Goal: Task Accomplishment & Management: Use online tool/utility

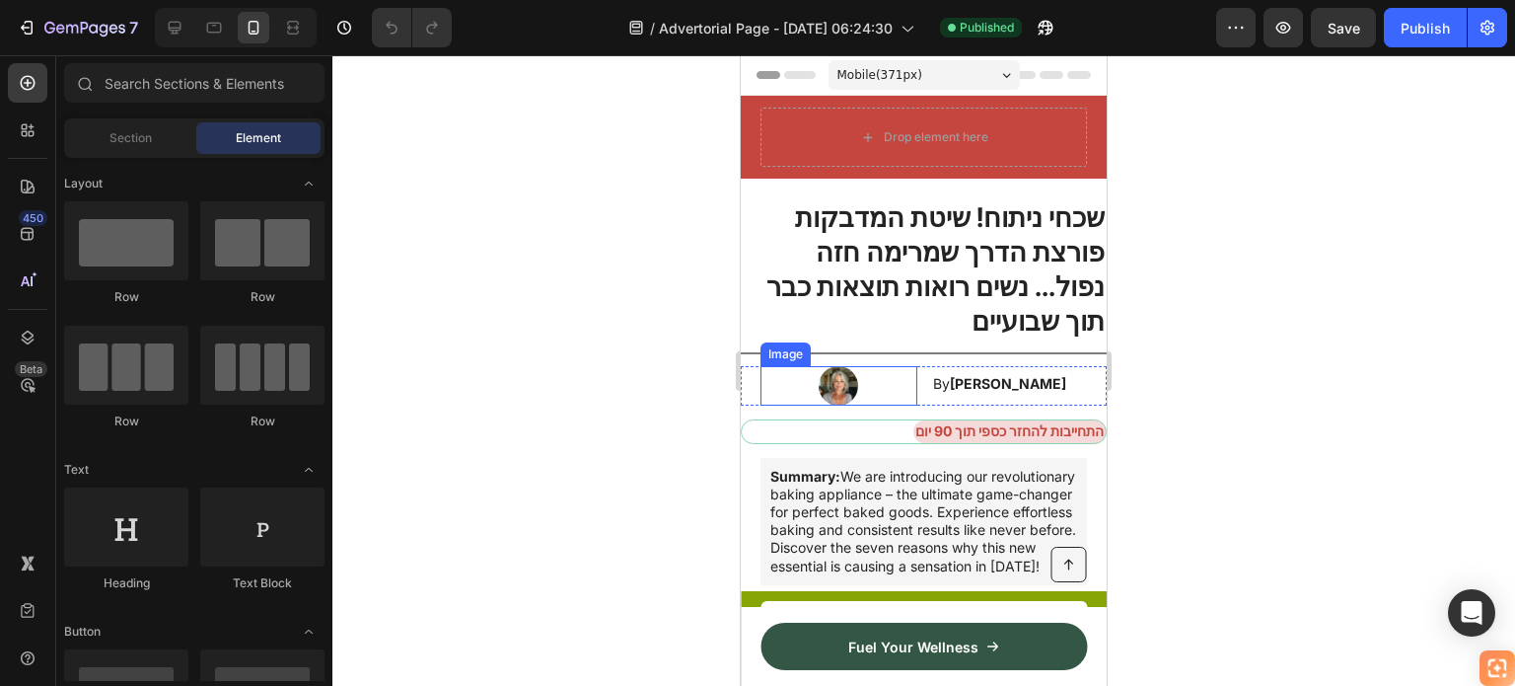
click at [904, 366] on div at bounding box center [839, 385] width 157 height 39
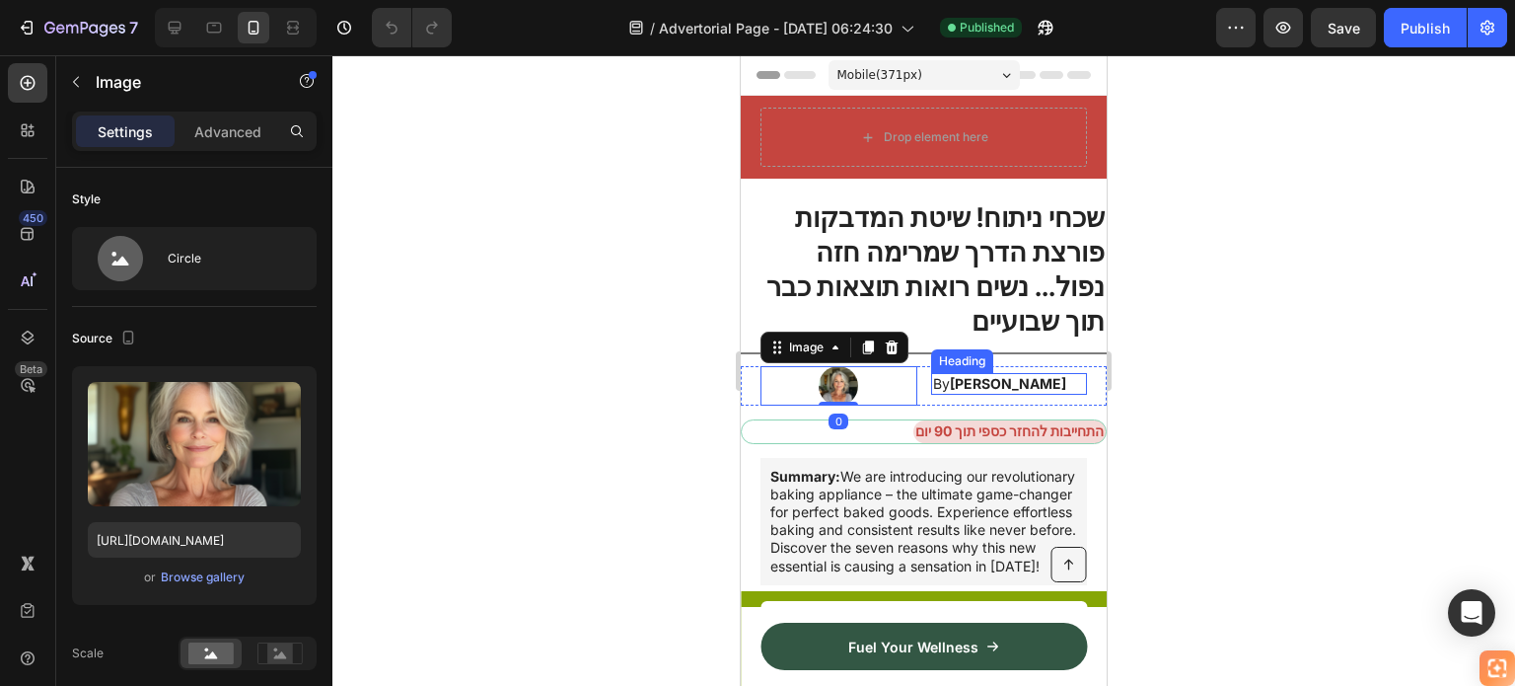
click at [950, 375] on strong "[PERSON_NAME]" at bounding box center [1008, 383] width 116 height 17
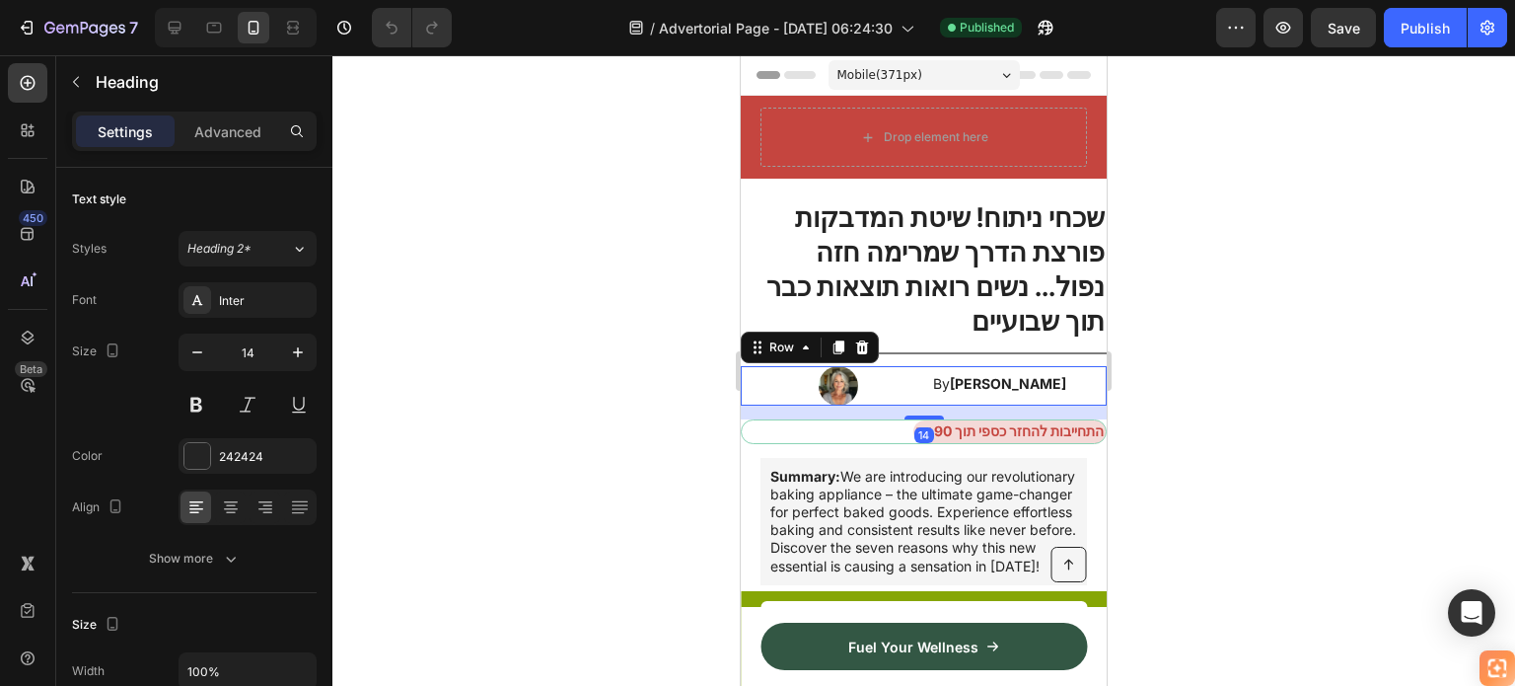
click at [931, 366] on div "By [PERSON_NAME] Heading" at bounding box center [1009, 385] width 157 height 39
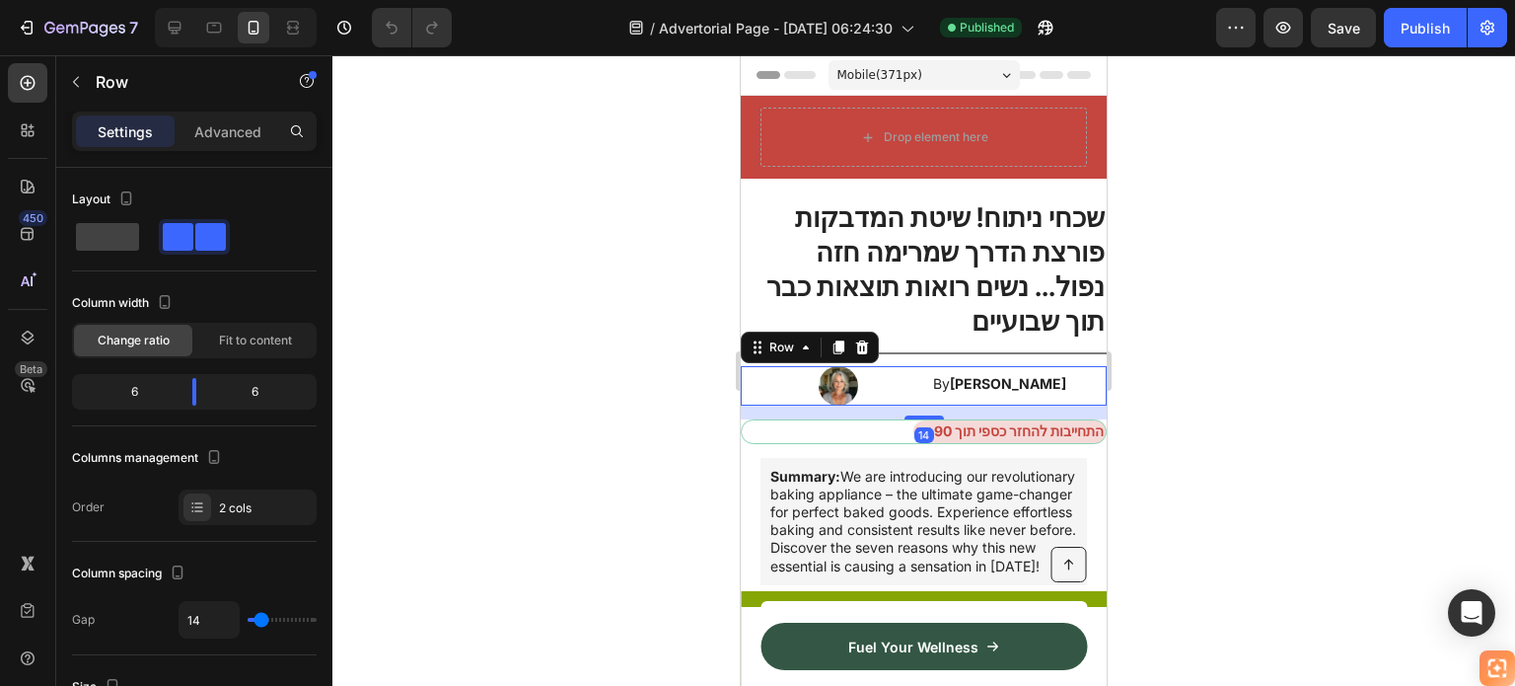
click at [931, 366] on div "By [PERSON_NAME] Heading" at bounding box center [1009, 385] width 157 height 39
click at [919, 366] on div "Image By [PERSON_NAME] Heading Row 14" at bounding box center [924, 385] width 366 height 39
click at [1080, 366] on div "Image By [PERSON_NAME] Heading Row 14" at bounding box center [924, 385] width 366 height 39
click at [860, 340] on icon at bounding box center [862, 347] width 13 height 14
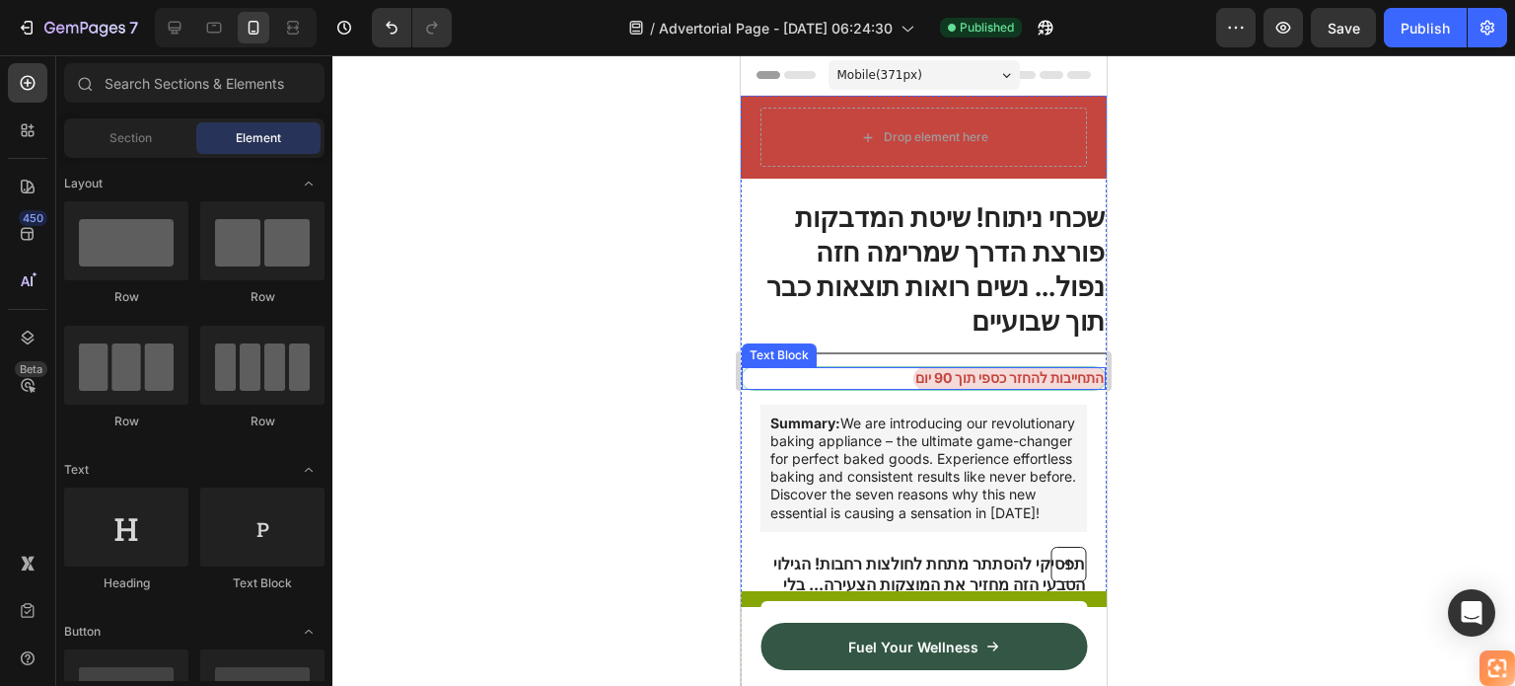
click at [939, 369] on strong "התחייבות להחזר כספי תוך 90 יום" at bounding box center [1009, 377] width 188 height 17
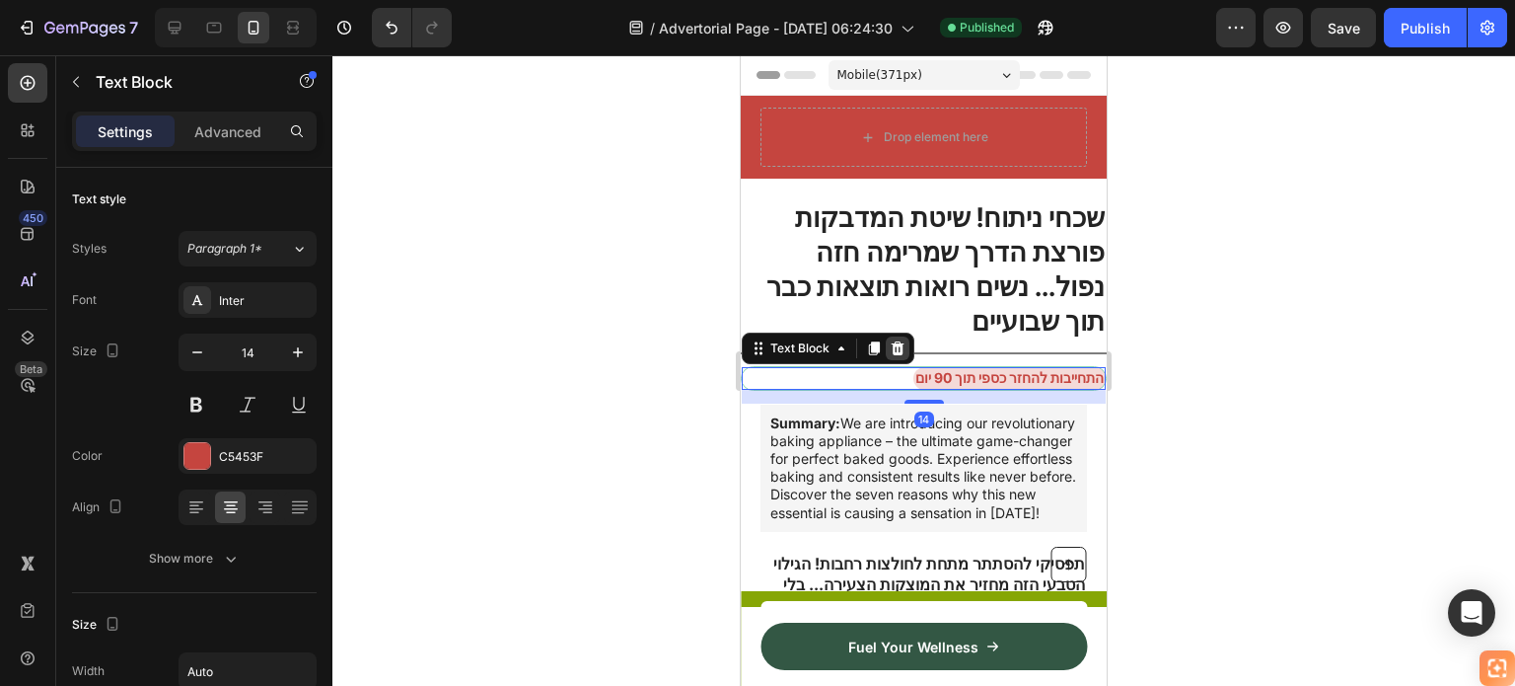
click at [897, 341] on icon at bounding box center [898, 348] width 13 height 14
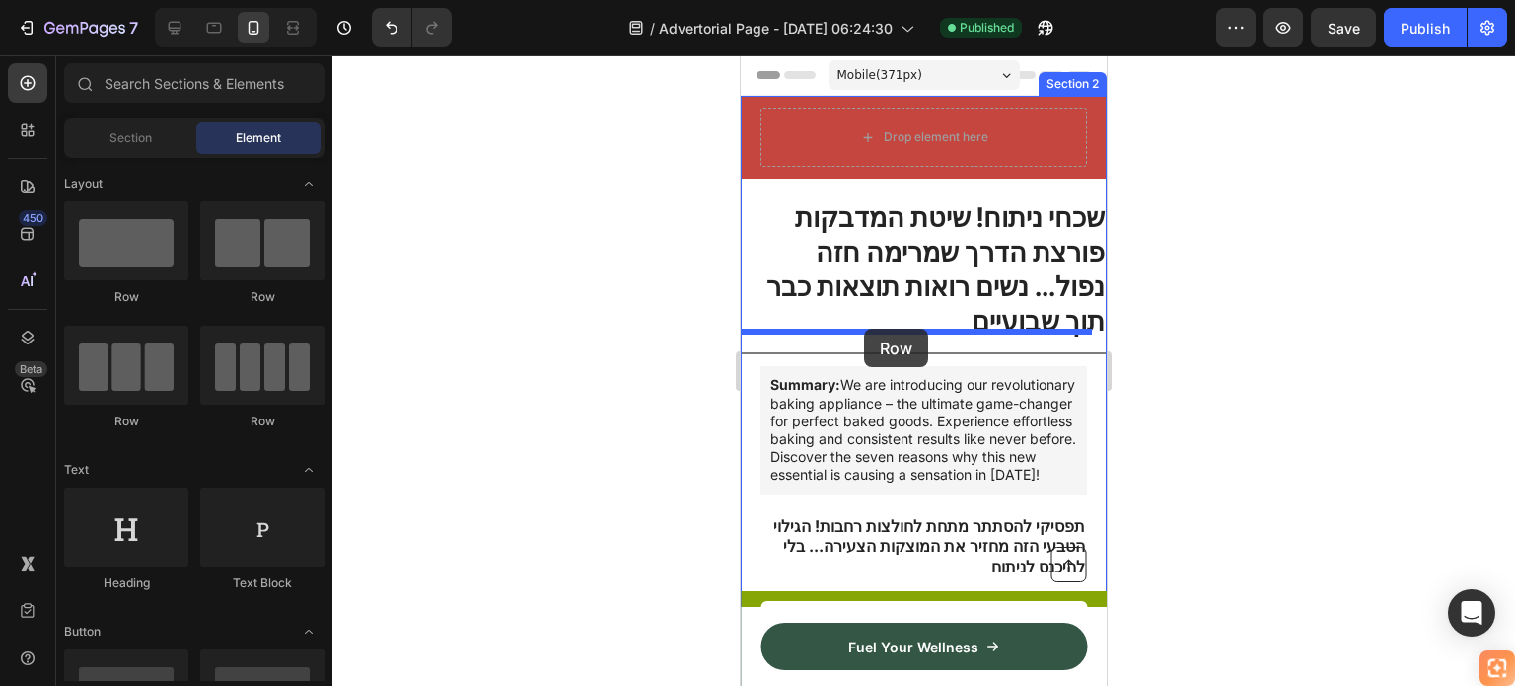
drag, startPoint x: 1246, startPoint y: 331, endPoint x: 864, endPoint y: 329, distance: 381.8
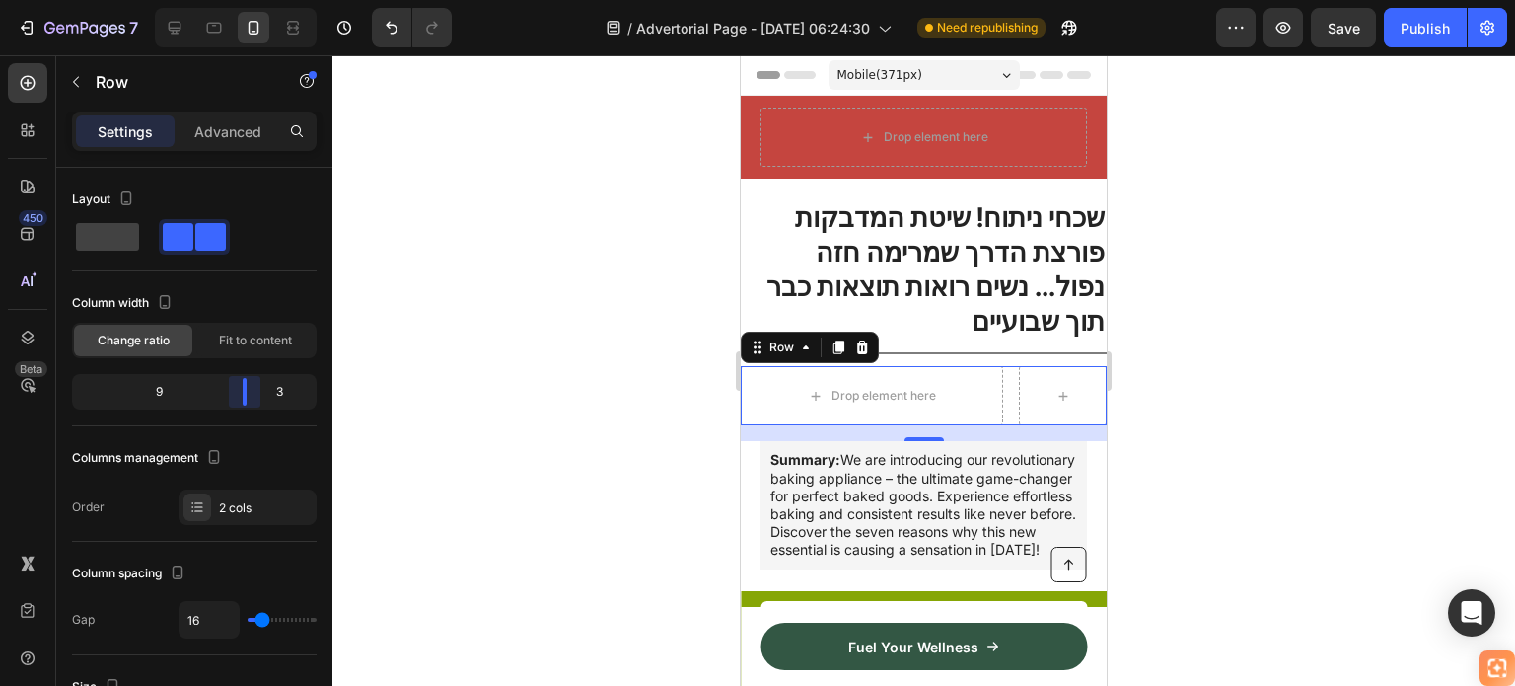
drag, startPoint x: 201, startPoint y: 392, endPoint x: 255, endPoint y: 401, distance: 54.0
click at [255, 0] on body "7 Version history / Advertorial Page - [DATE] 06:24:30 Need republishing Previe…" at bounding box center [757, 0] width 1515 height 0
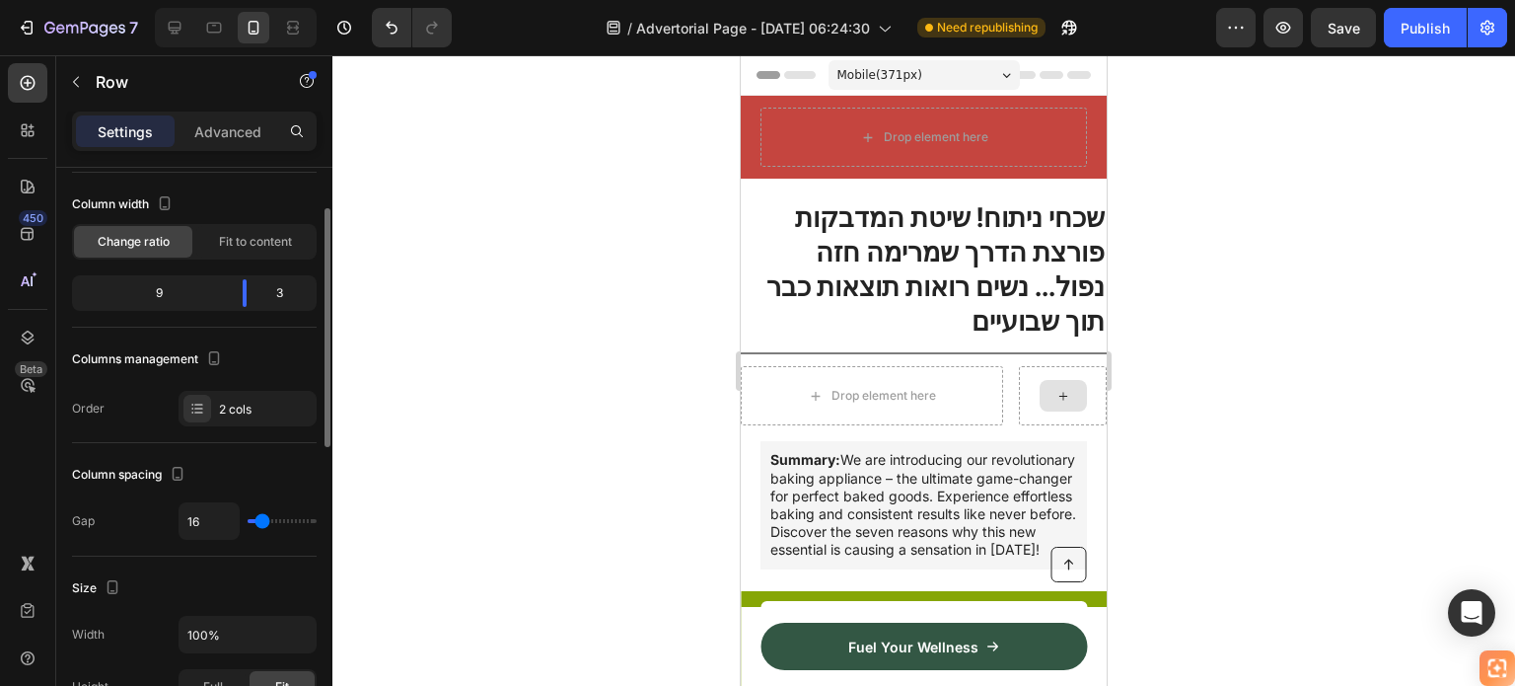
click at [1066, 380] on div at bounding box center [1063, 396] width 47 height 32
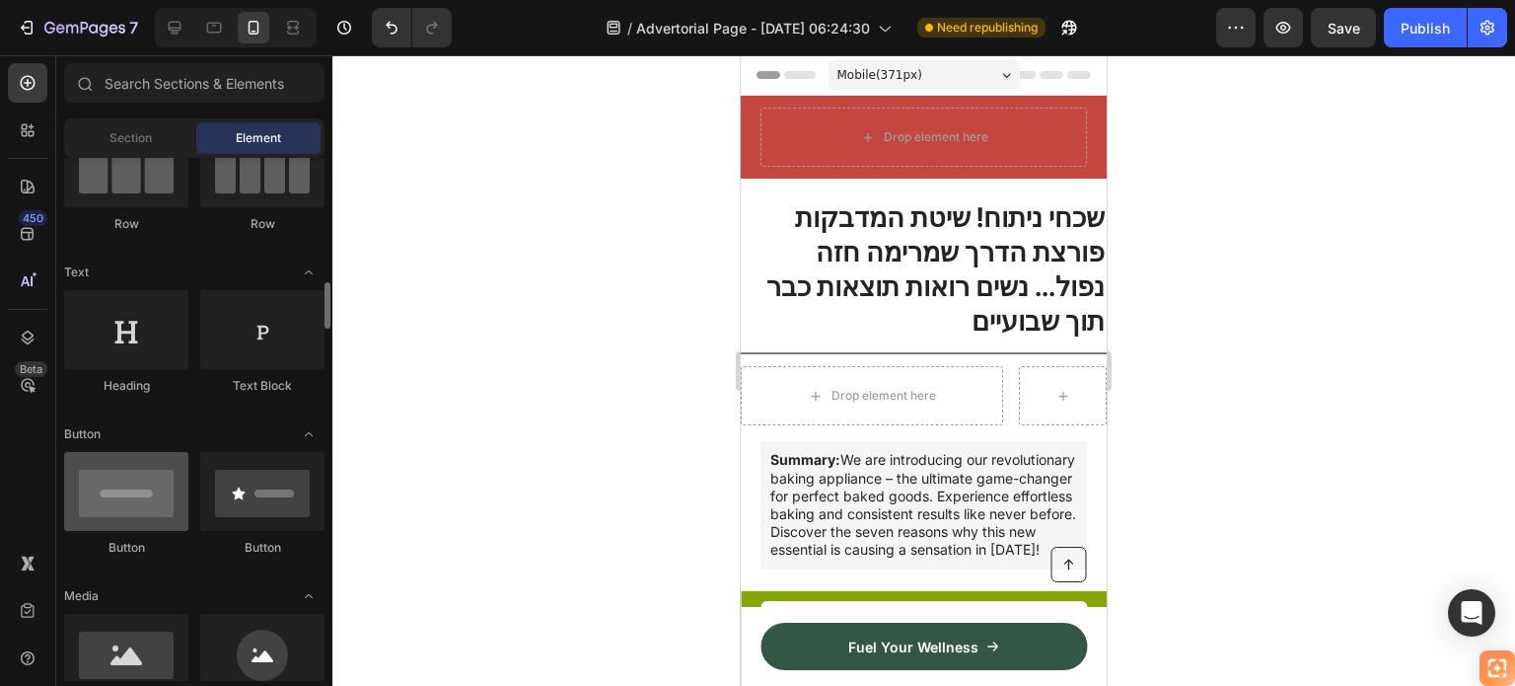
scroll to position [296, 0]
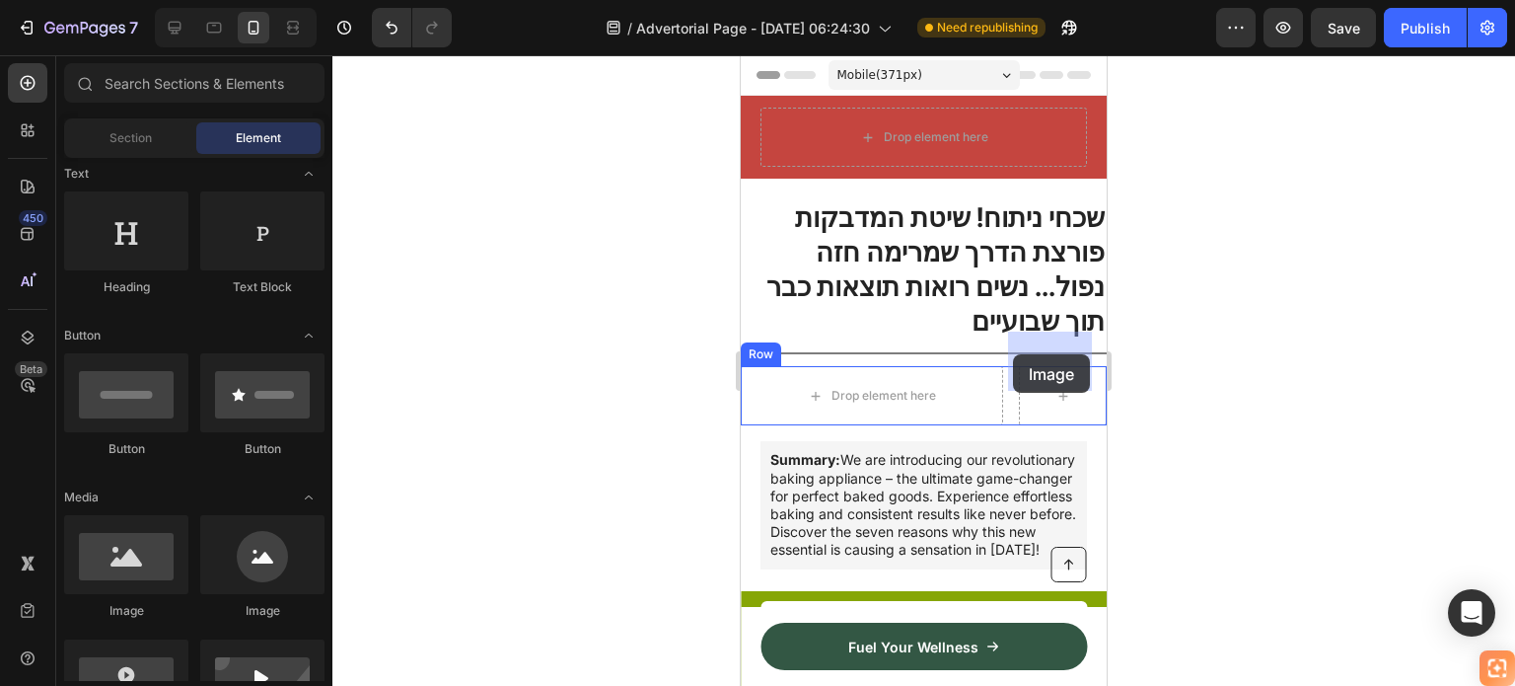
drag, startPoint x: 1196, startPoint y: 572, endPoint x: 1016, endPoint y: 353, distance: 283.2
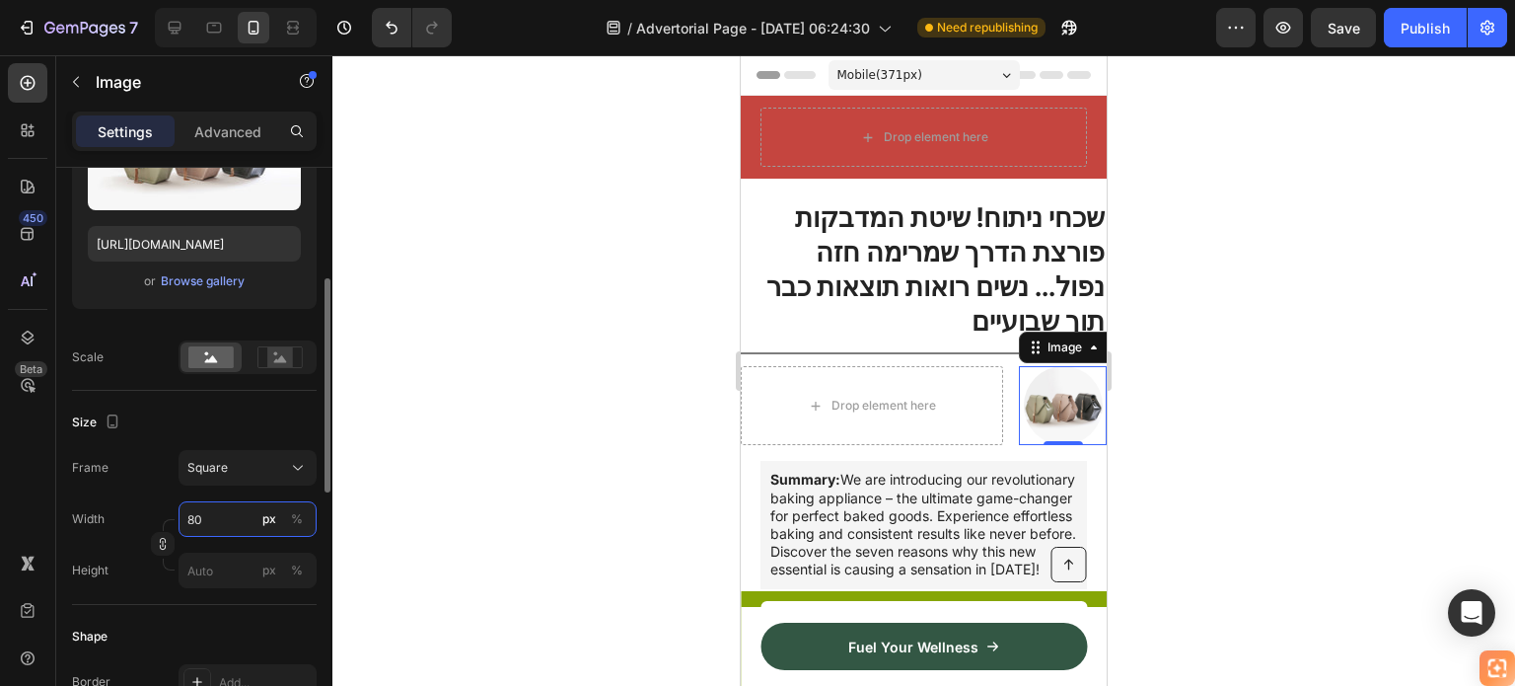
click at [221, 516] on input "80" at bounding box center [248, 519] width 138 height 36
type input "6"
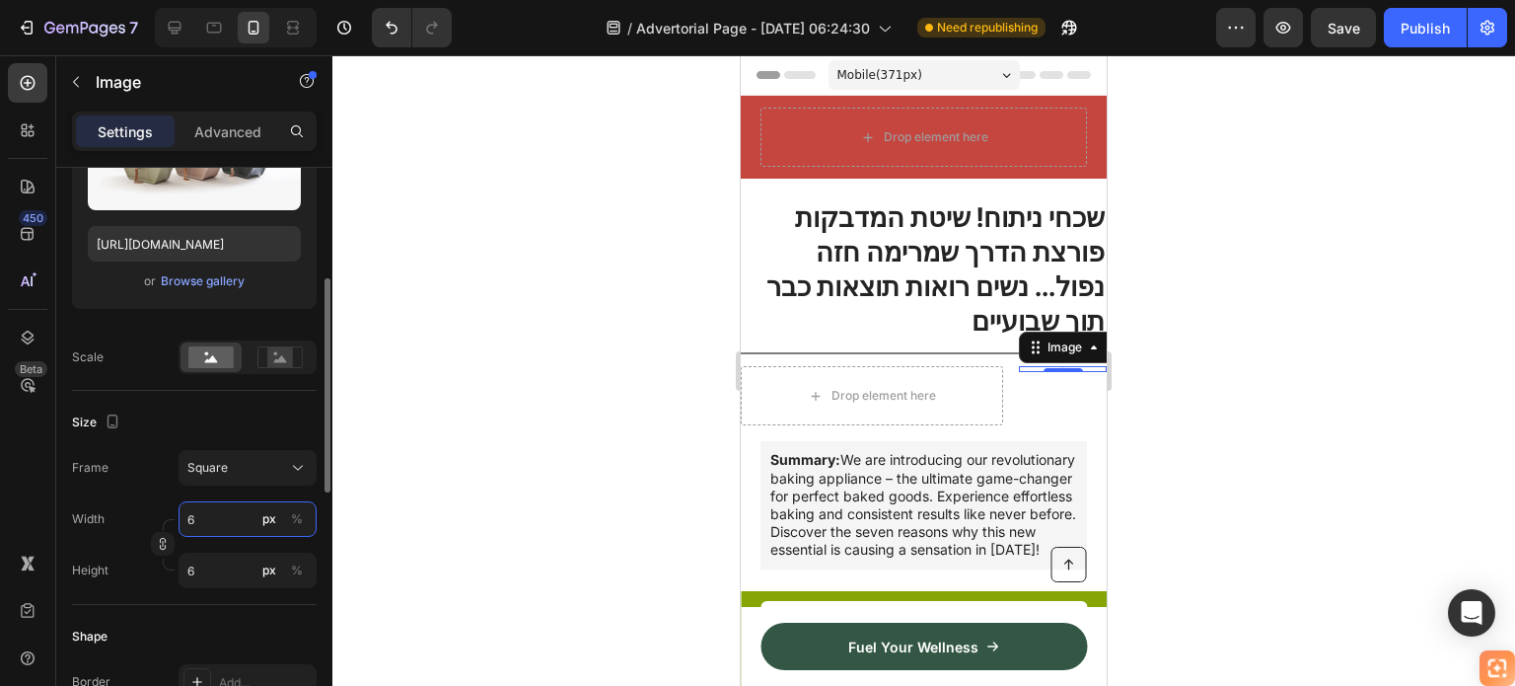
type input "60"
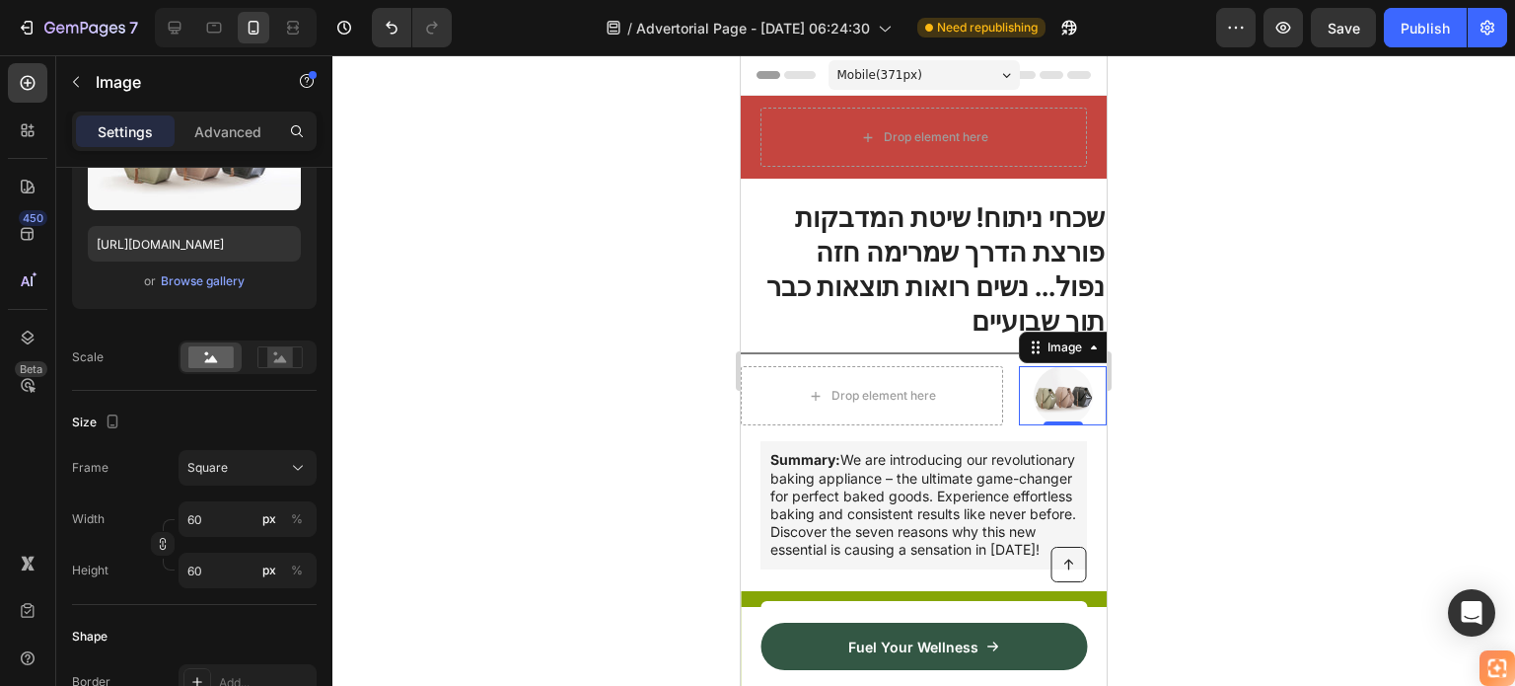
click at [521, 438] on div at bounding box center [923, 370] width 1183 height 630
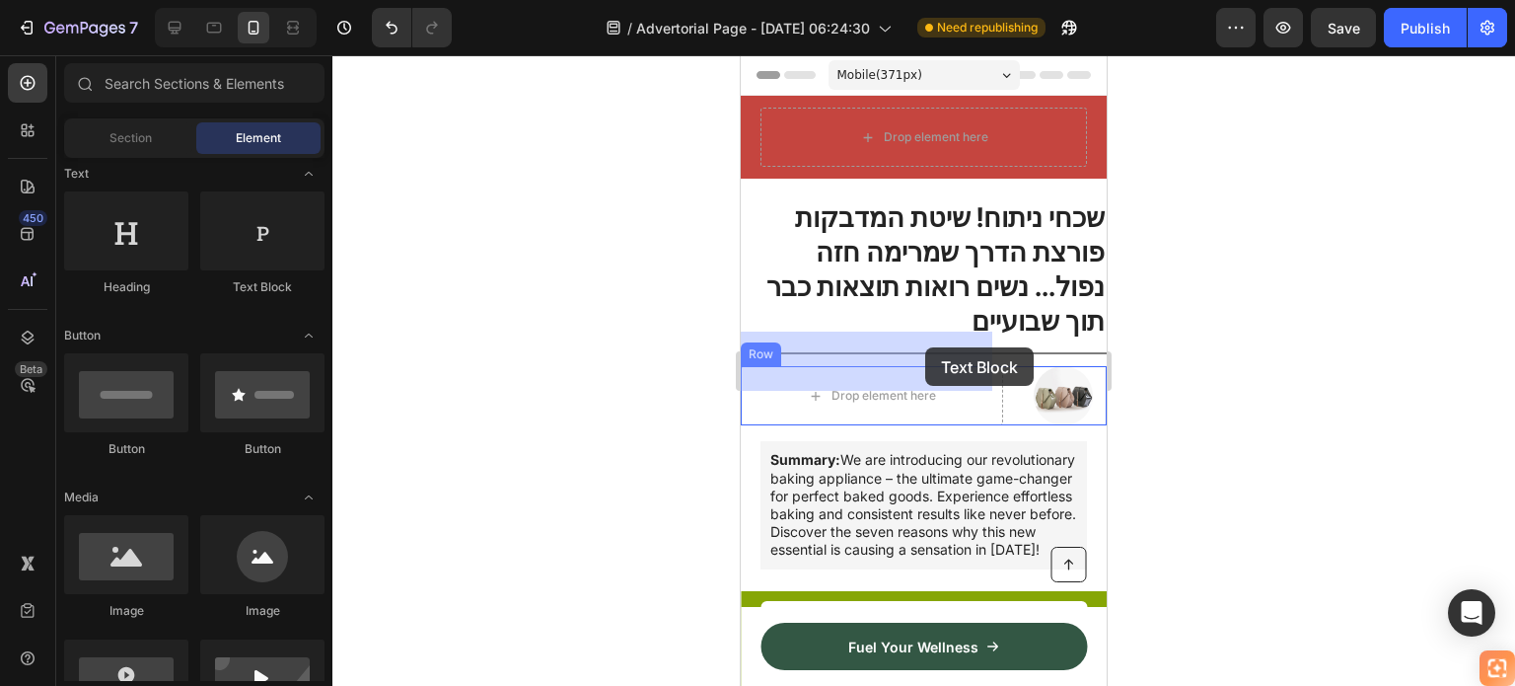
drag, startPoint x: 1068, startPoint y: 307, endPoint x: 922, endPoint y: 347, distance: 151.5
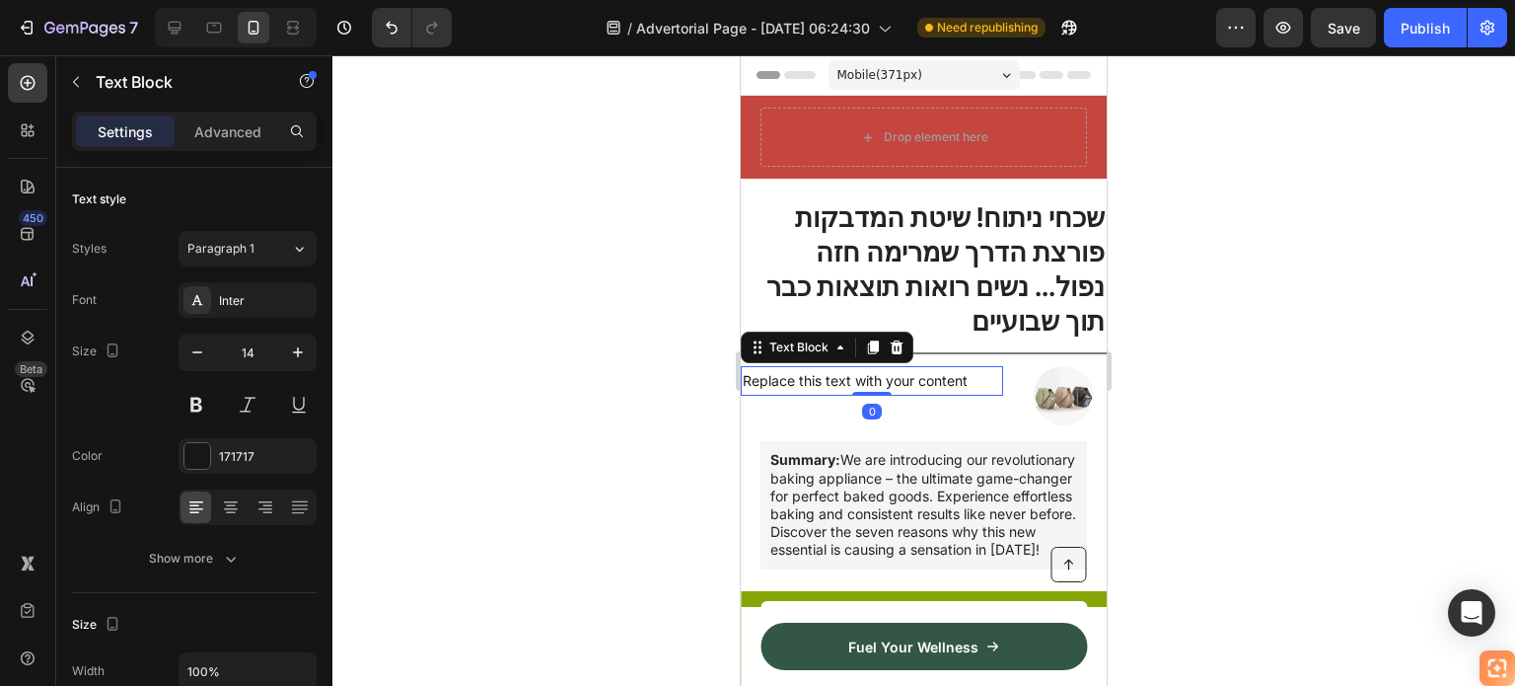
click at [919, 366] on div "Replace this text with your content" at bounding box center [872, 380] width 262 height 29
click at [919, 368] on p "Replace this text with your content" at bounding box center [872, 380] width 258 height 25
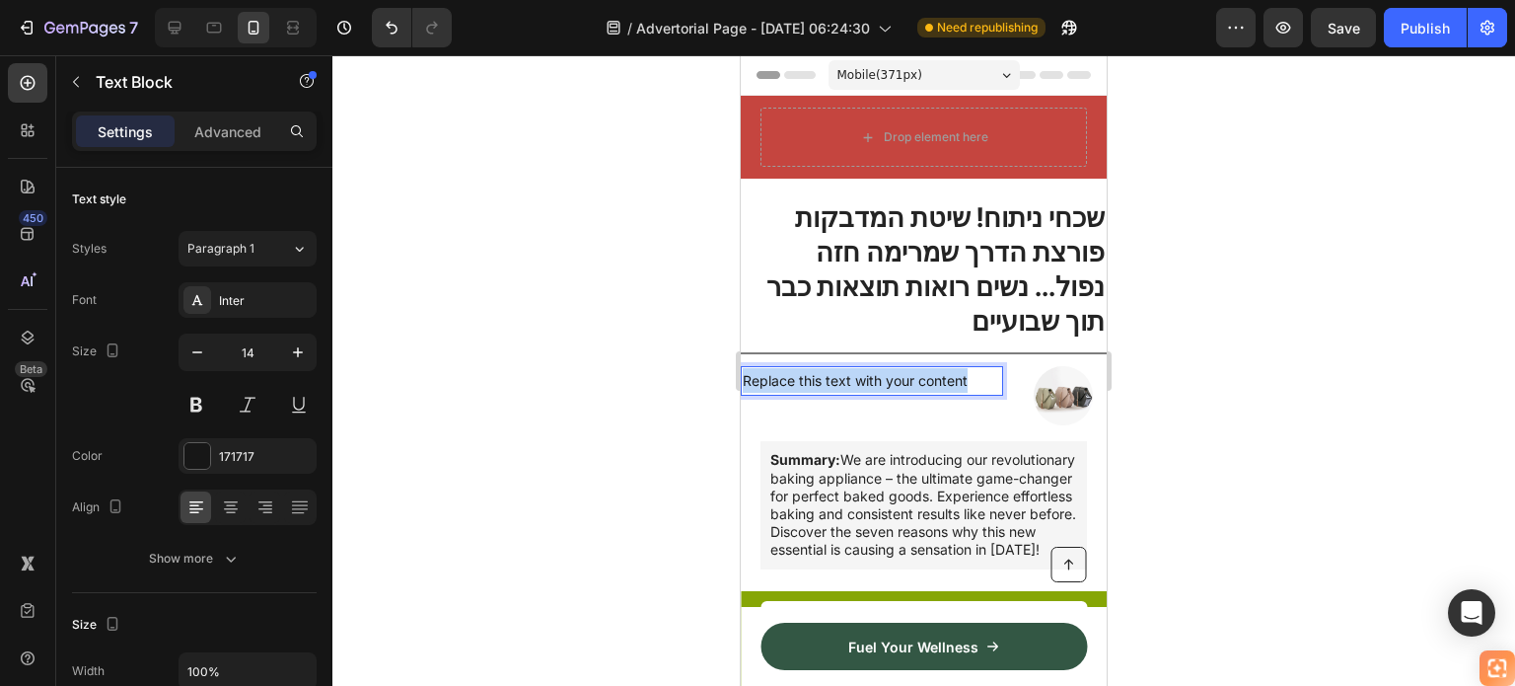
click at [919, 368] on p "Replace this text with your content" at bounding box center [872, 380] width 258 height 25
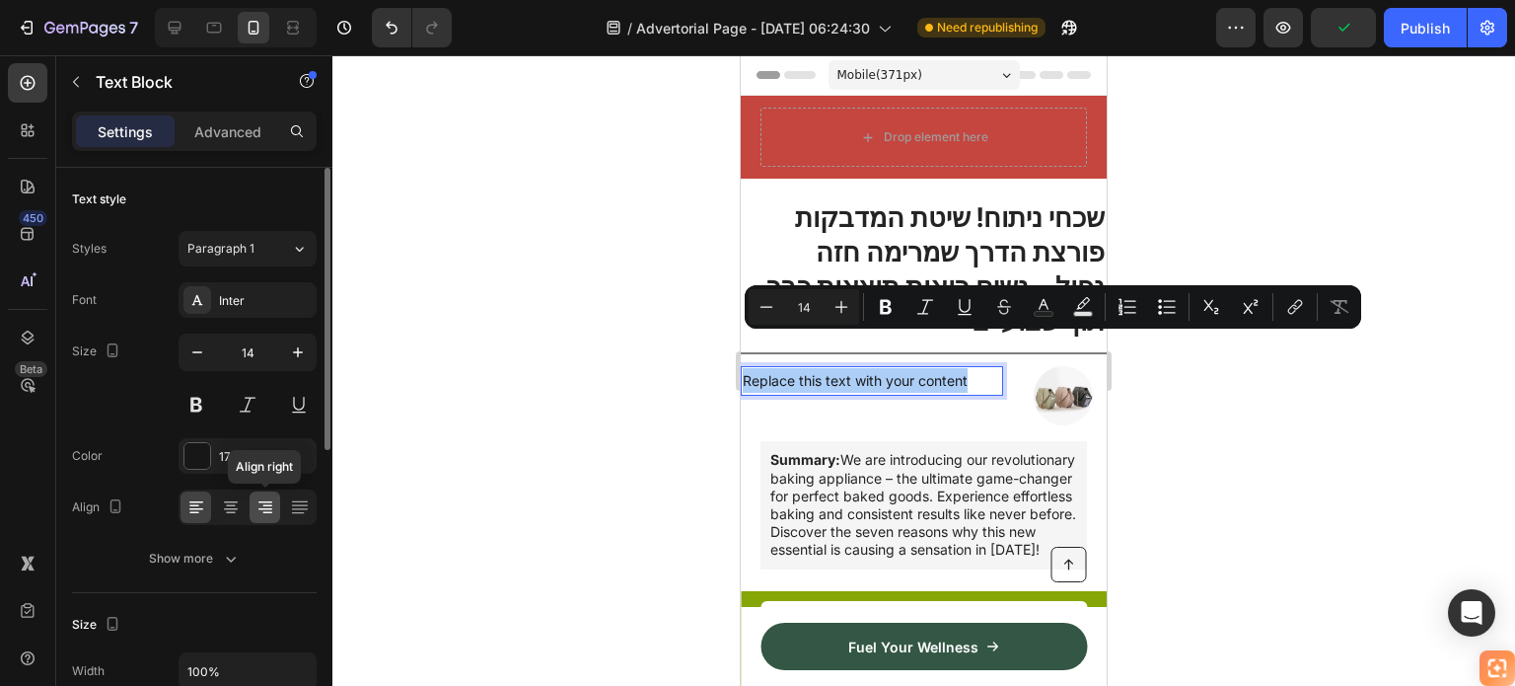
click at [264, 493] on div at bounding box center [265, 507] width 31 height 32
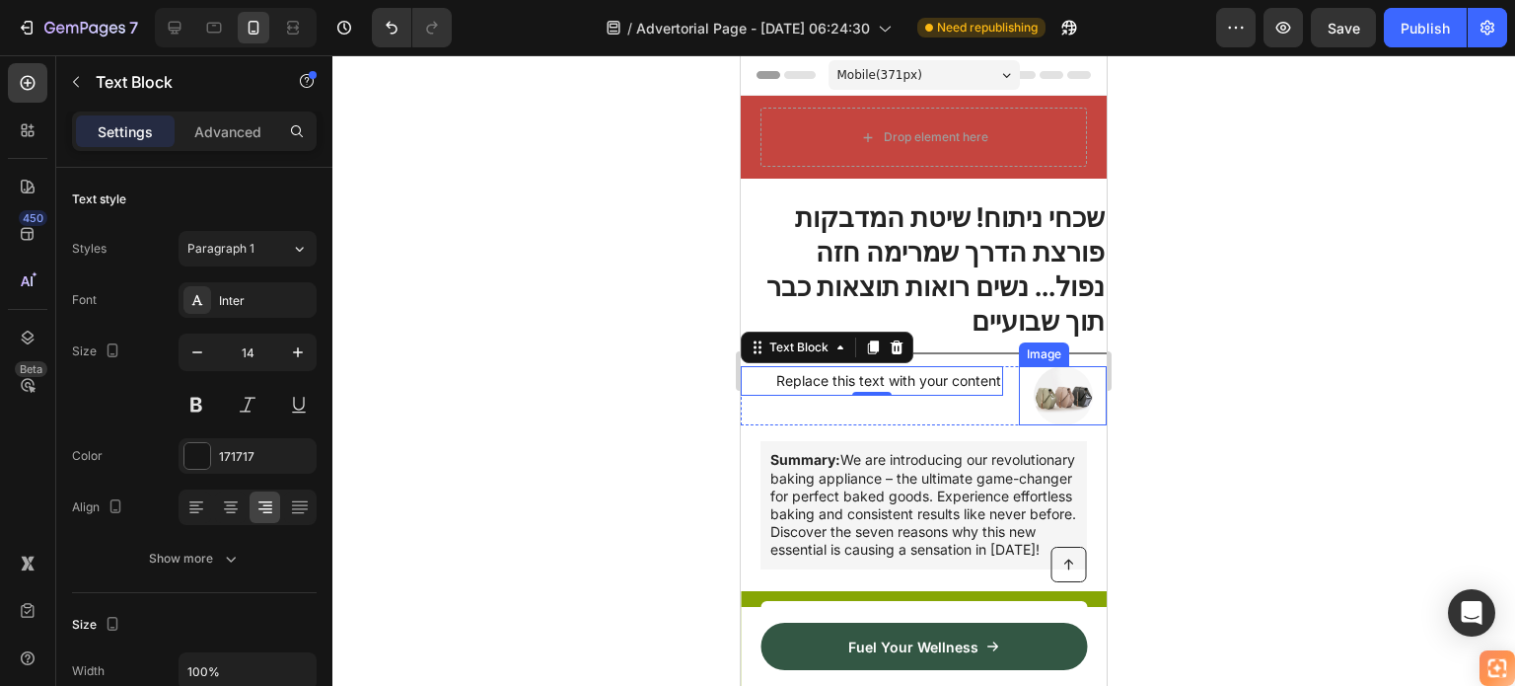
click at [1059, 366] on img at bounding box center [1063, 395] width 59 height 59
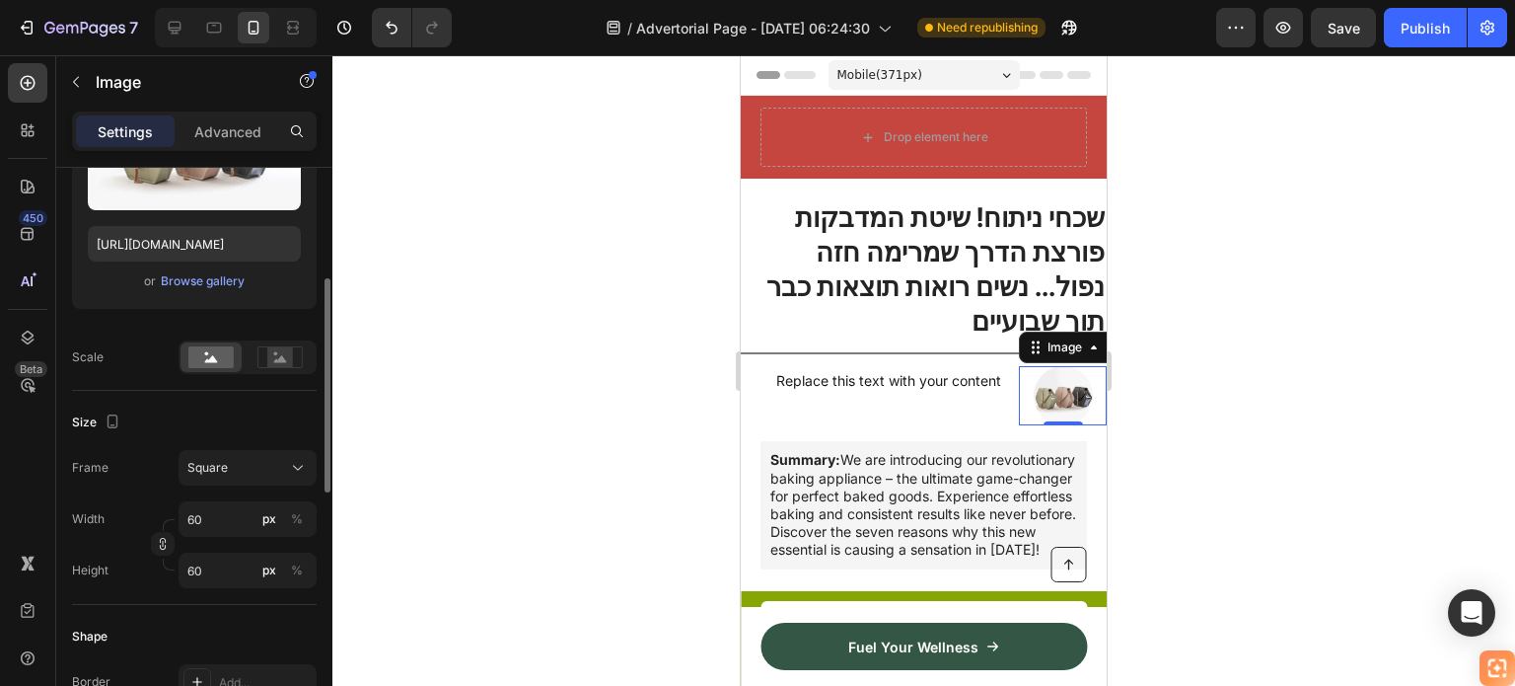
scroll to position [395, 0]
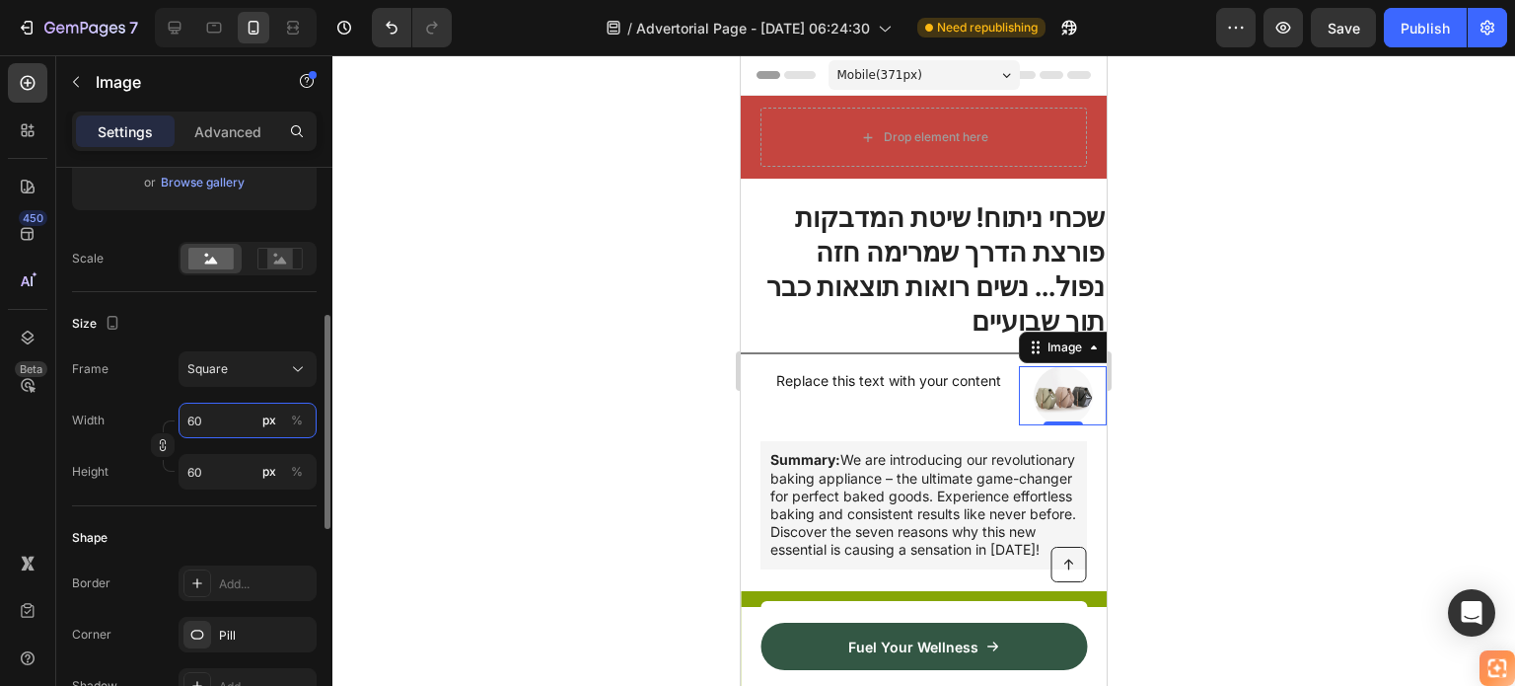
click at [225, 418] on input "60" at bounding box center [248, 420] width 138 height 36
type input "5"
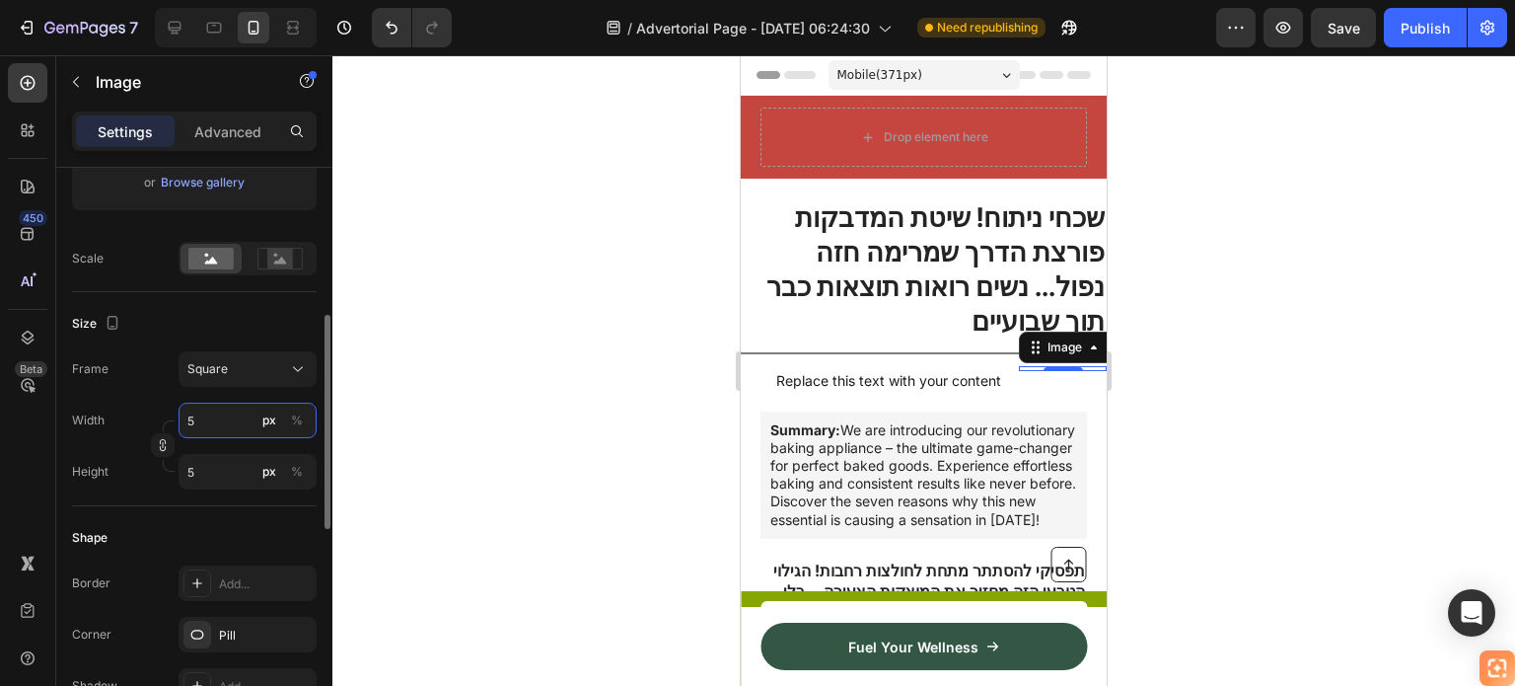
type input "50"
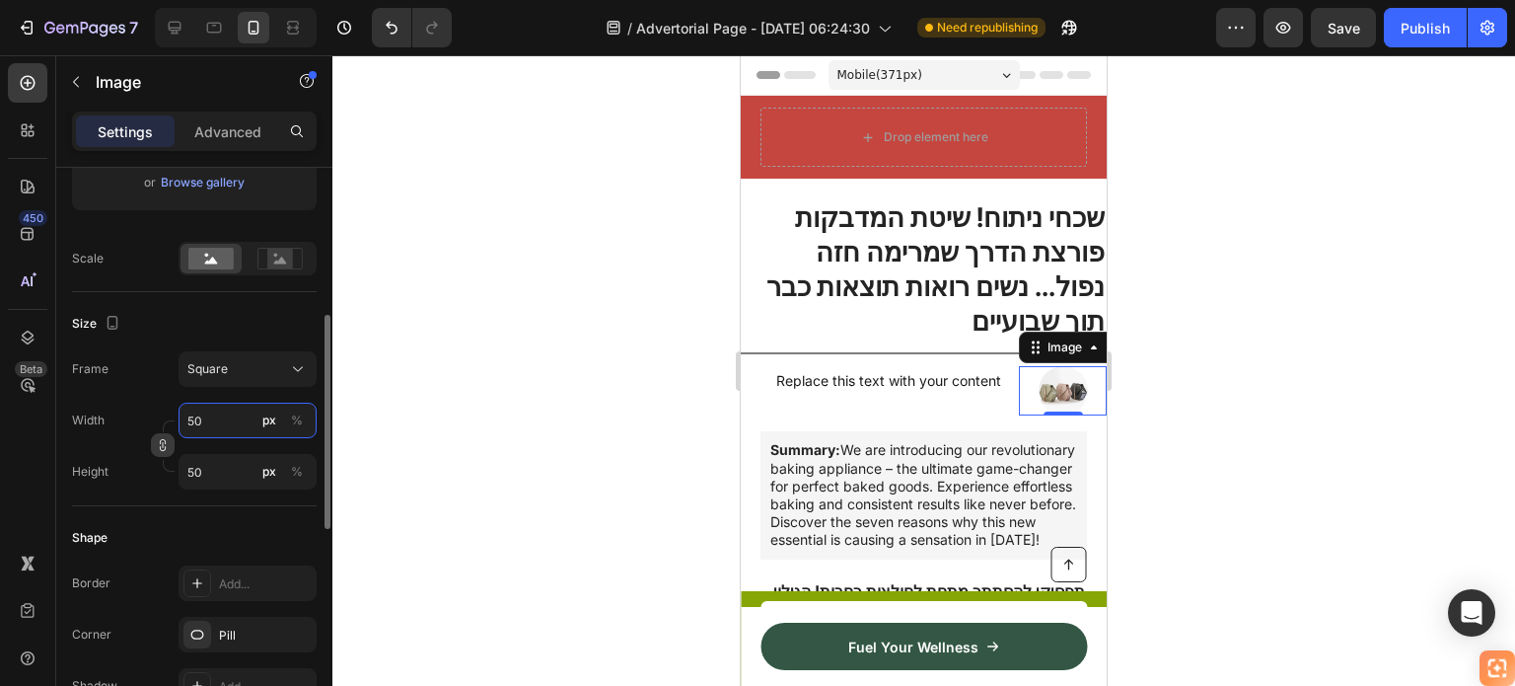
type input "50"
click at [163, 447] on icon "button" at bounding box center [163, 445] width 14 height 14
click at [208, 469] on input "50" at bounding box center [248, 472] width 138 height 36
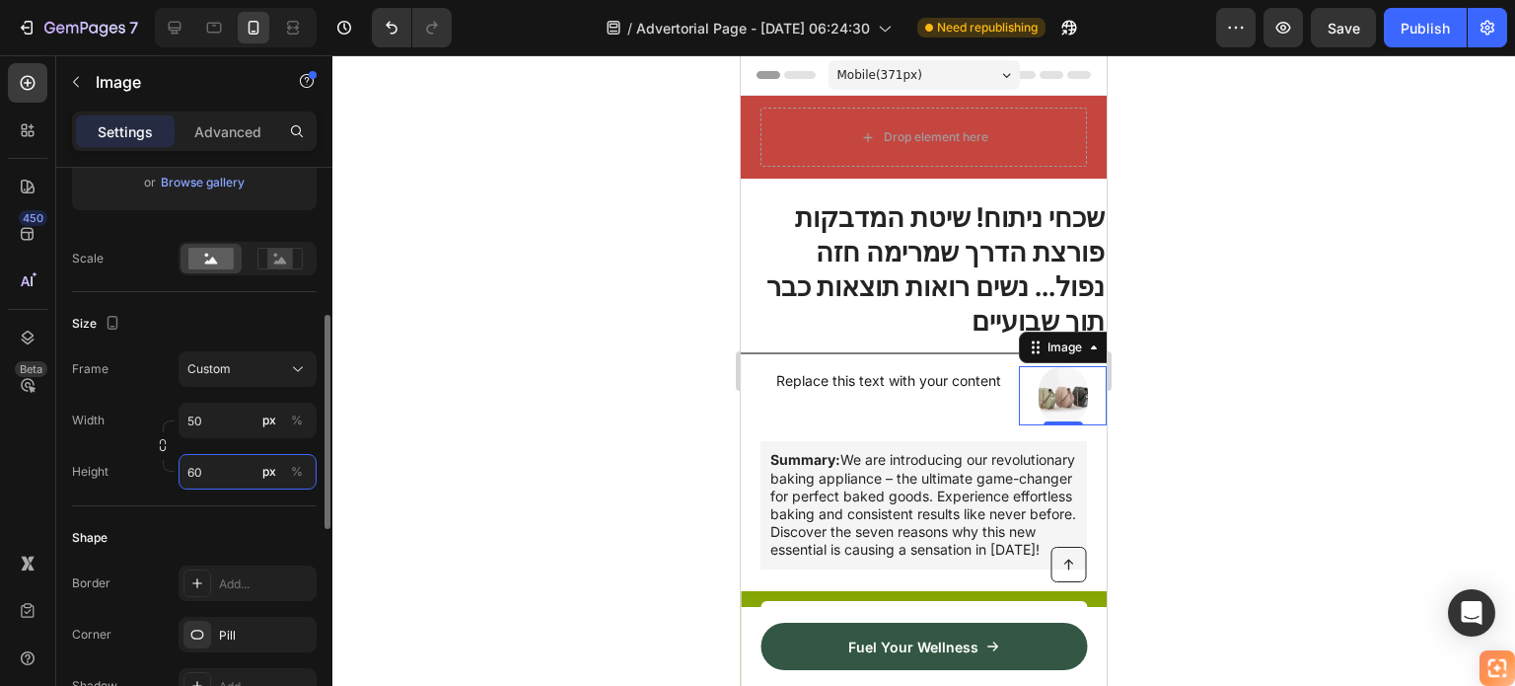
type input "6"
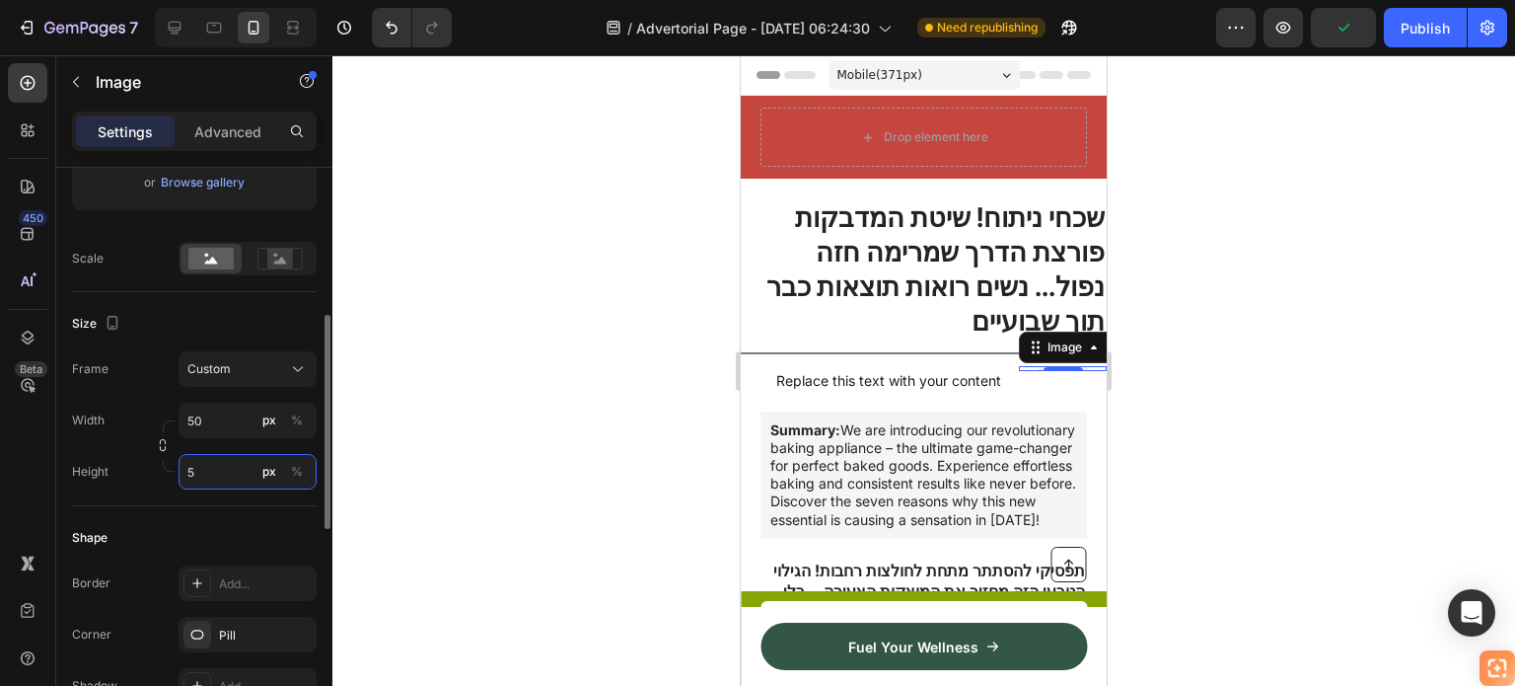
type input "50"
click at [421, 463] on div at bounding box center [923, 370] width 1183 height 630
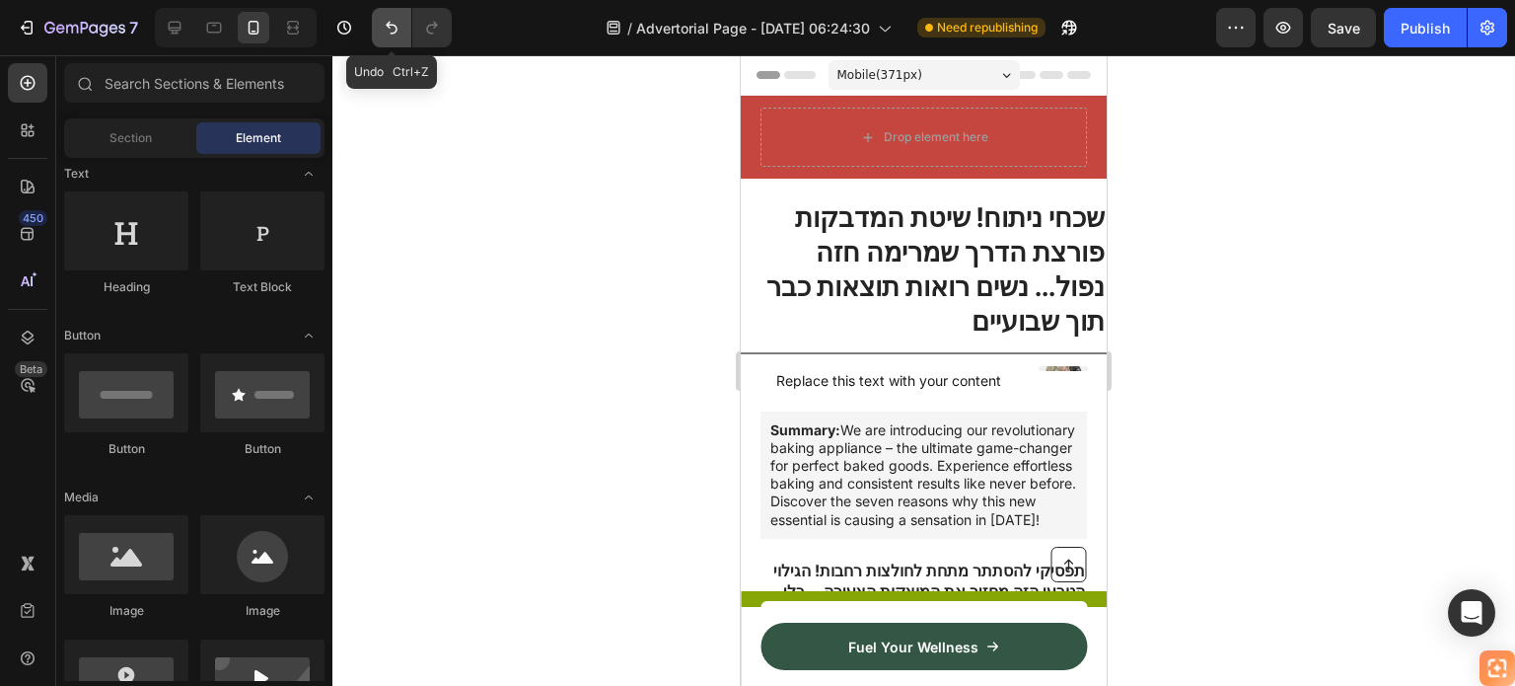
click at [390, 25] on icon "Undo/Redo" at bounding box center [392, 28] width 12 height 13
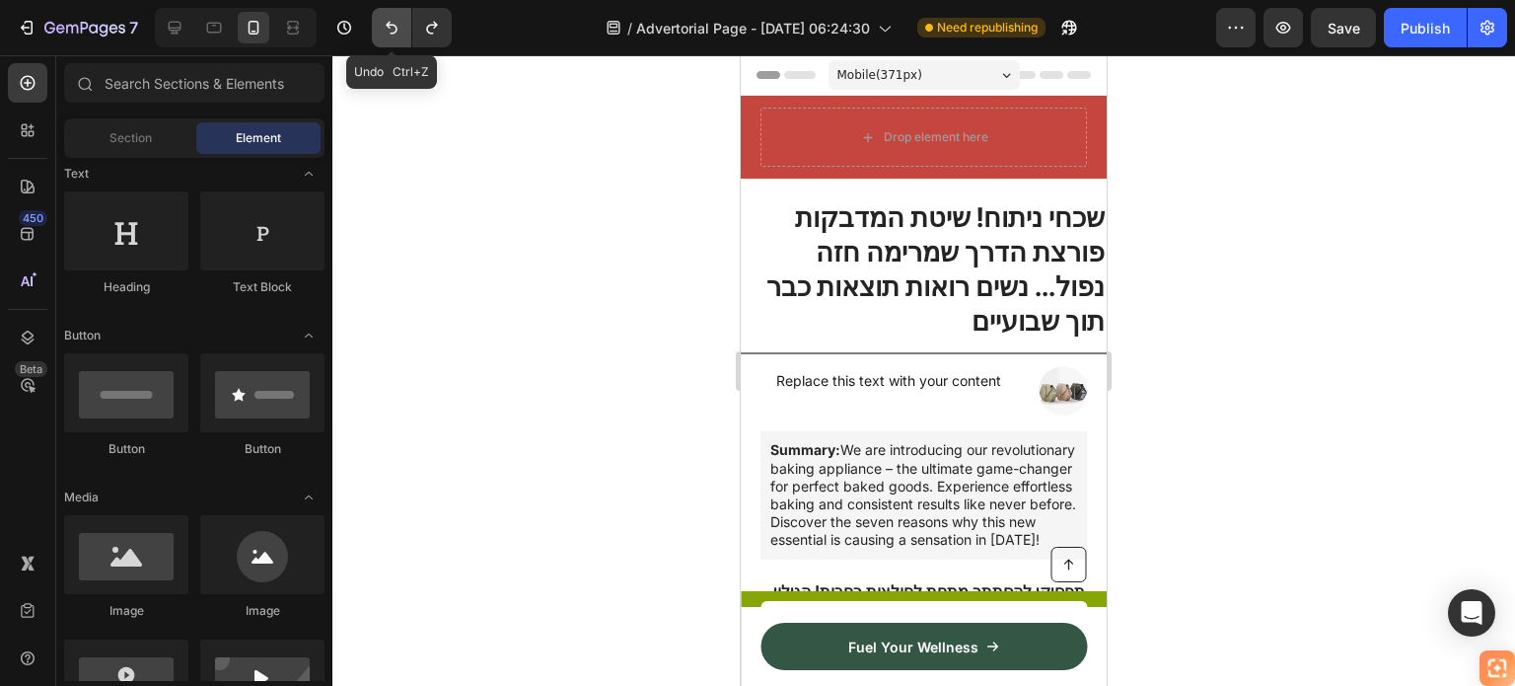
click at [390, 25] on icon "Undo/Redo" at bounding box center [392, 28] width 12 height 13
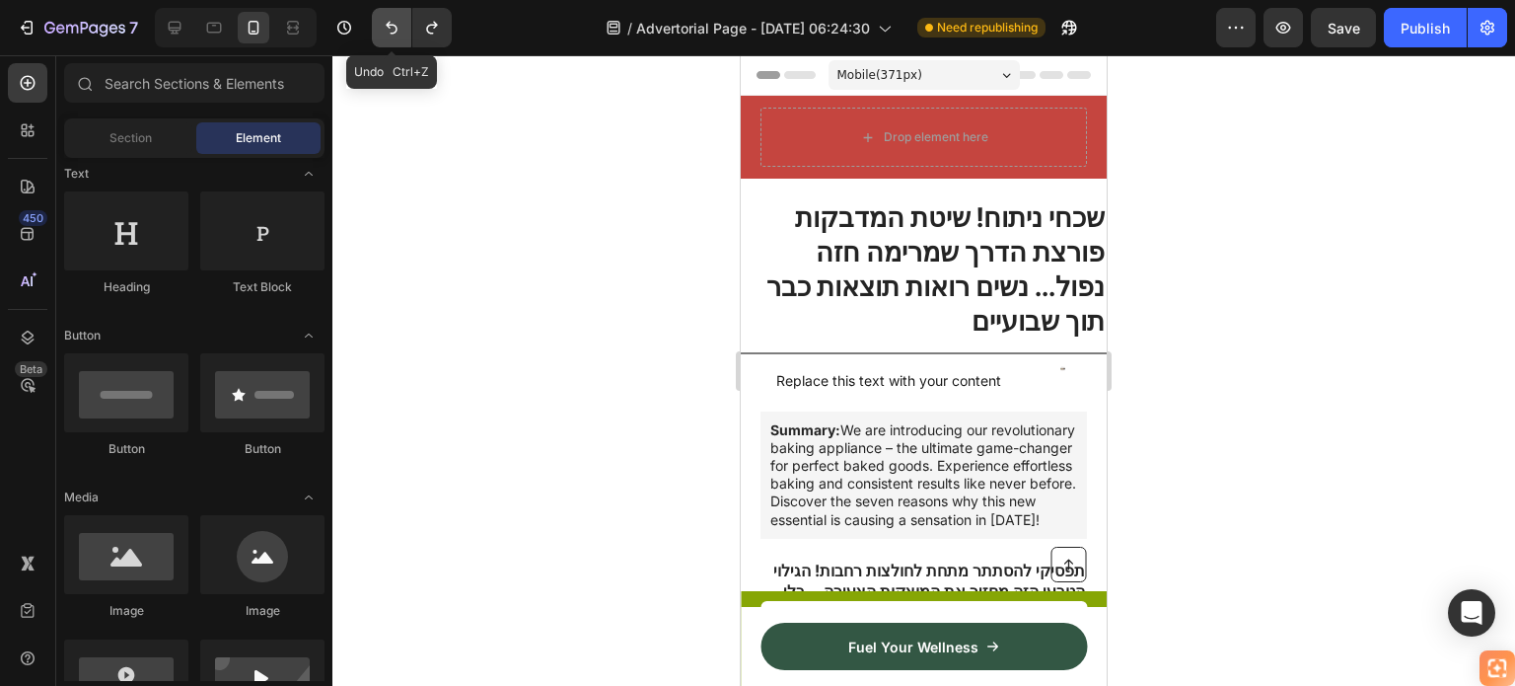
click at [390, 25] on icon "Undo/Redo" at bounding box center [392, 28] width 12 height 13
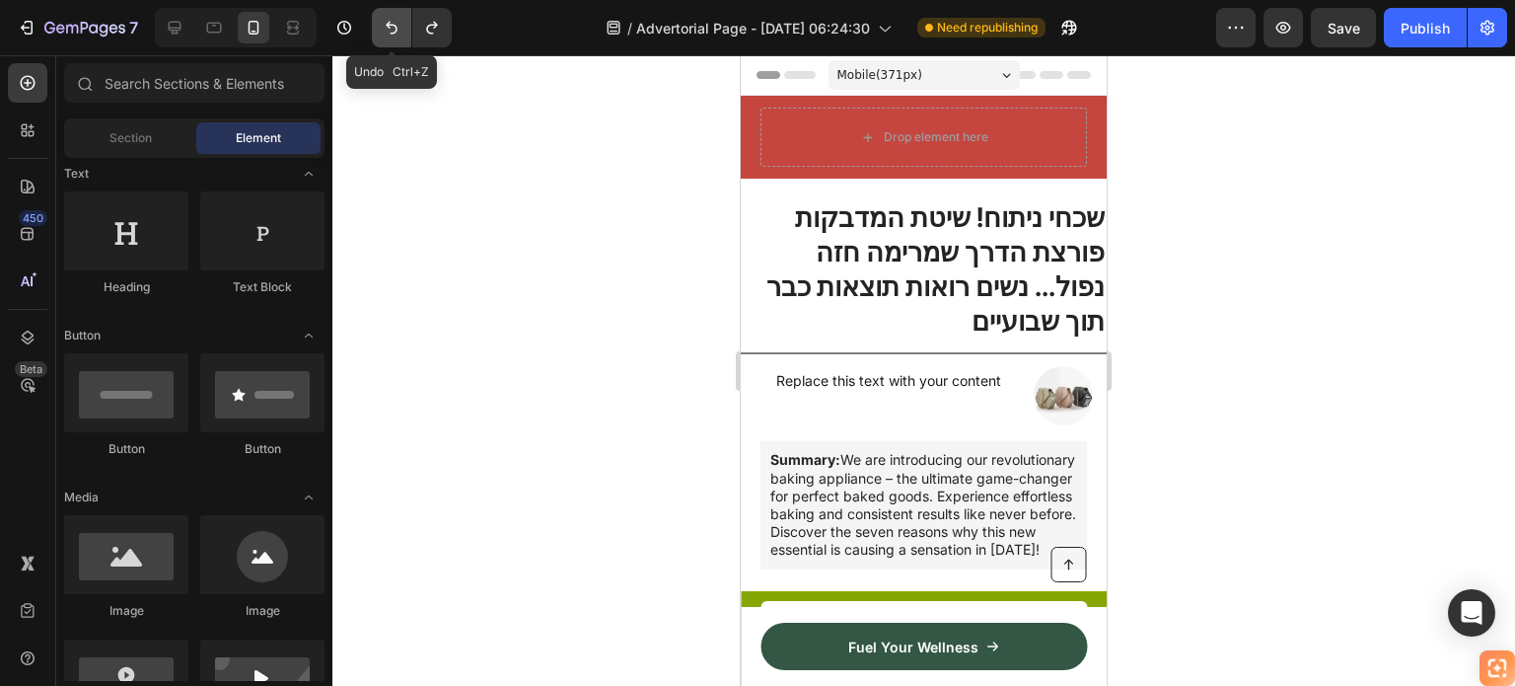
click at [390, 25] on icon "Undo/Redo" at bounding box center [392, 28] width 12 height 13
click at [388, 25] on icon "Undo/Redo" at bounding box center [392, 28] width 12 height 13
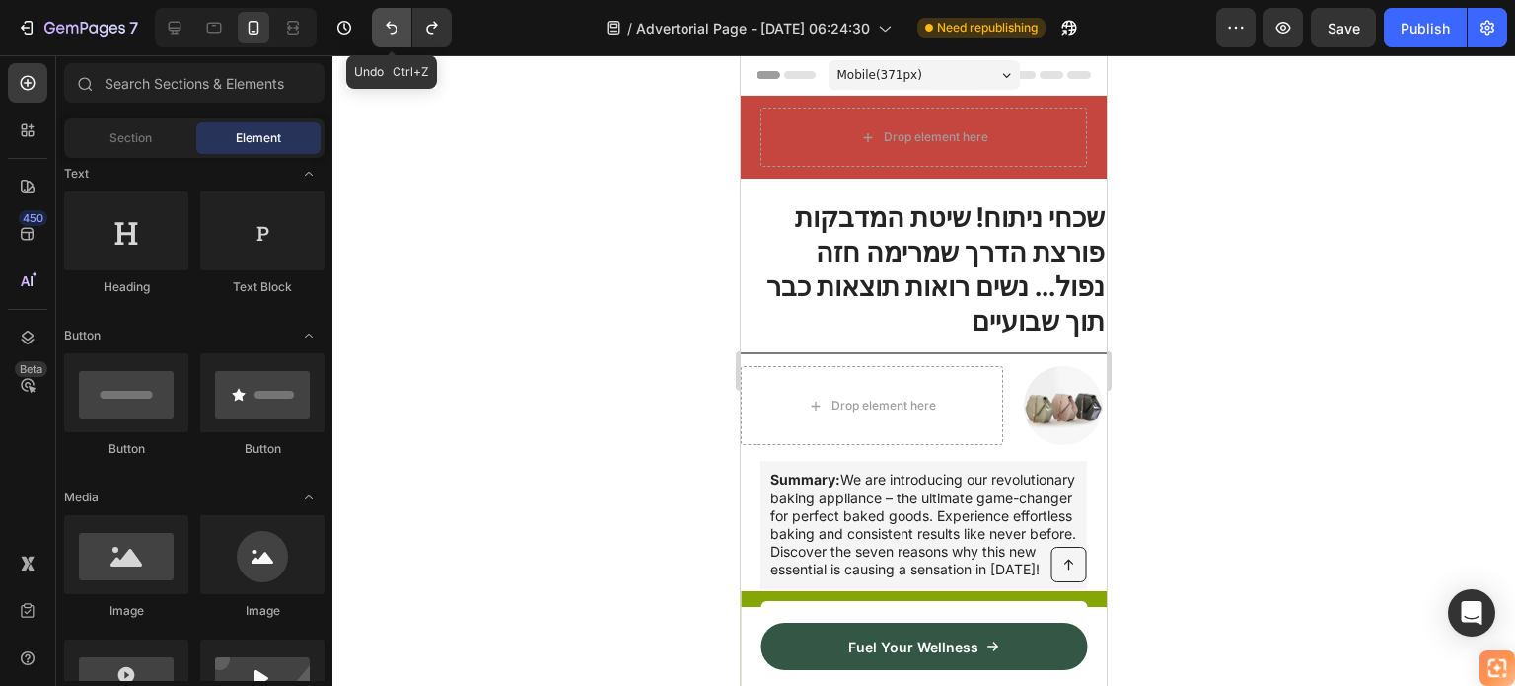
click at [388, 25] on icon "Undo/Redo" at bounding box center [392, 28] width 12 height 13
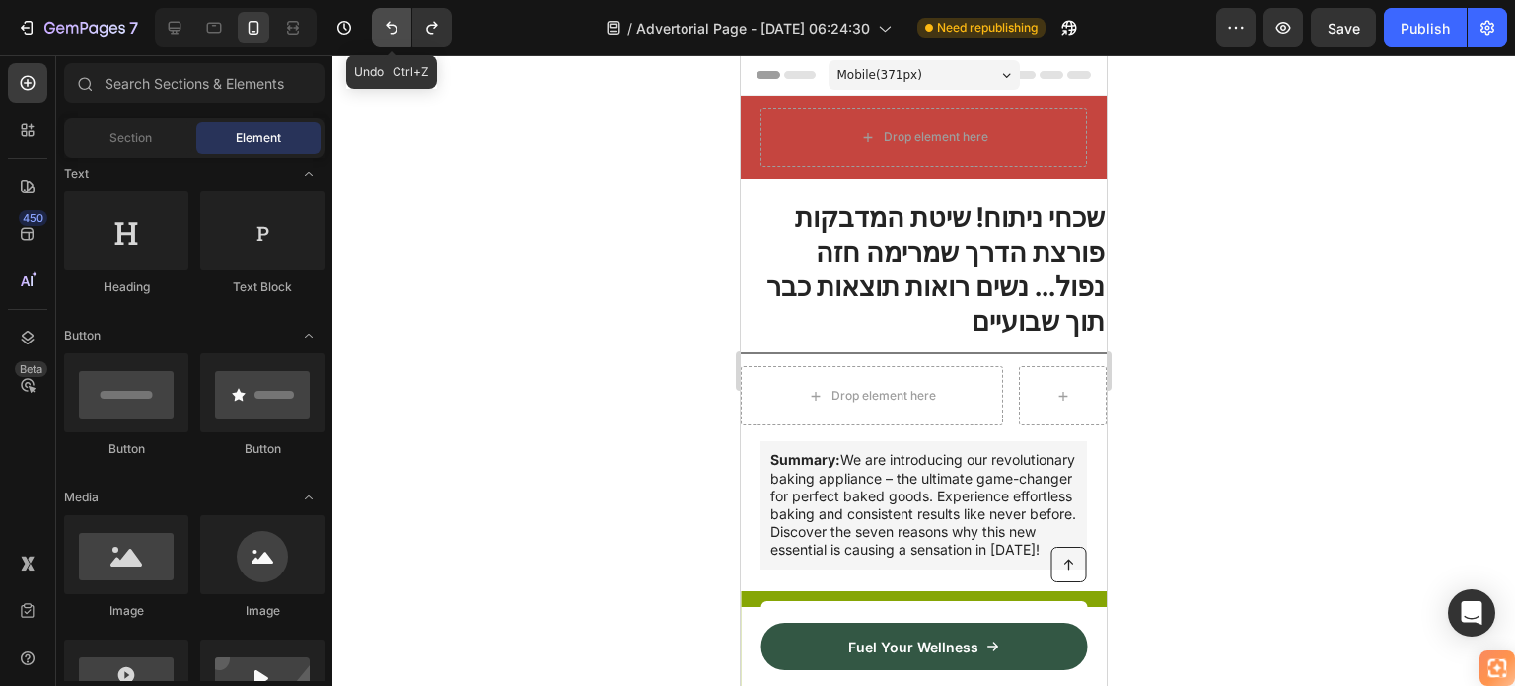
click at [388, 25] on icon "Undo/Redo" at bounding box center [392, 28] width 12 height 13
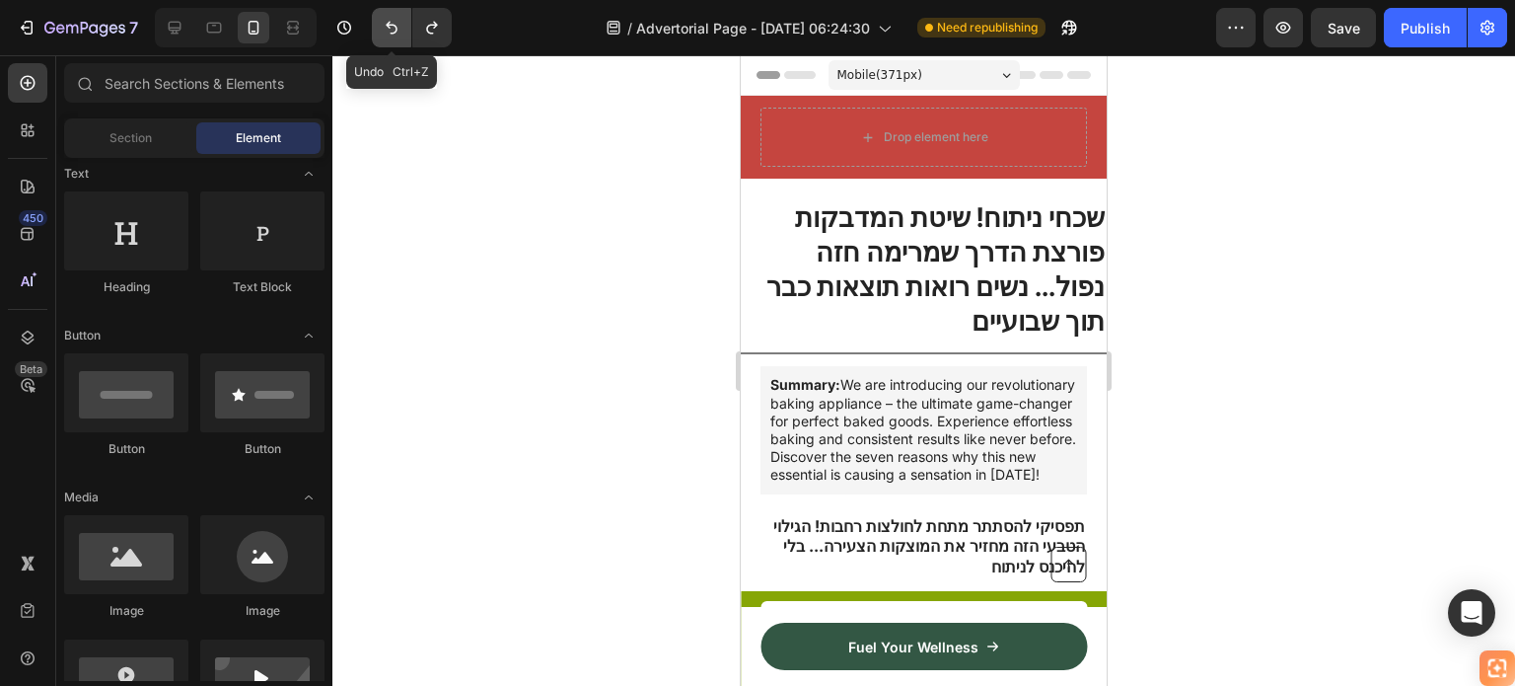
click at [388, 25] on icon "Undo/Redo" at bounding box center [392, 28] width 12 height 13
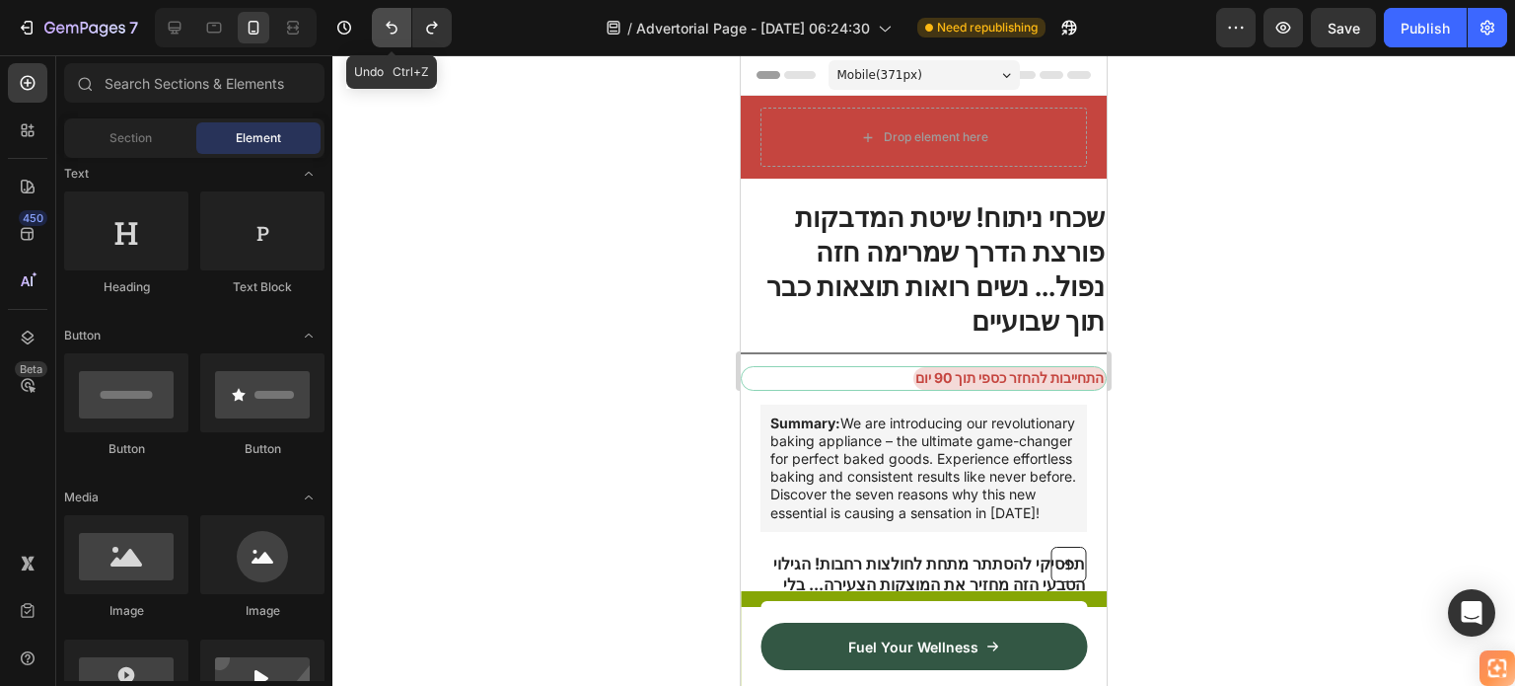
click at [388, 25] on icon "Undo/Redo" at bounding box center [392, 28] width 12 height 13
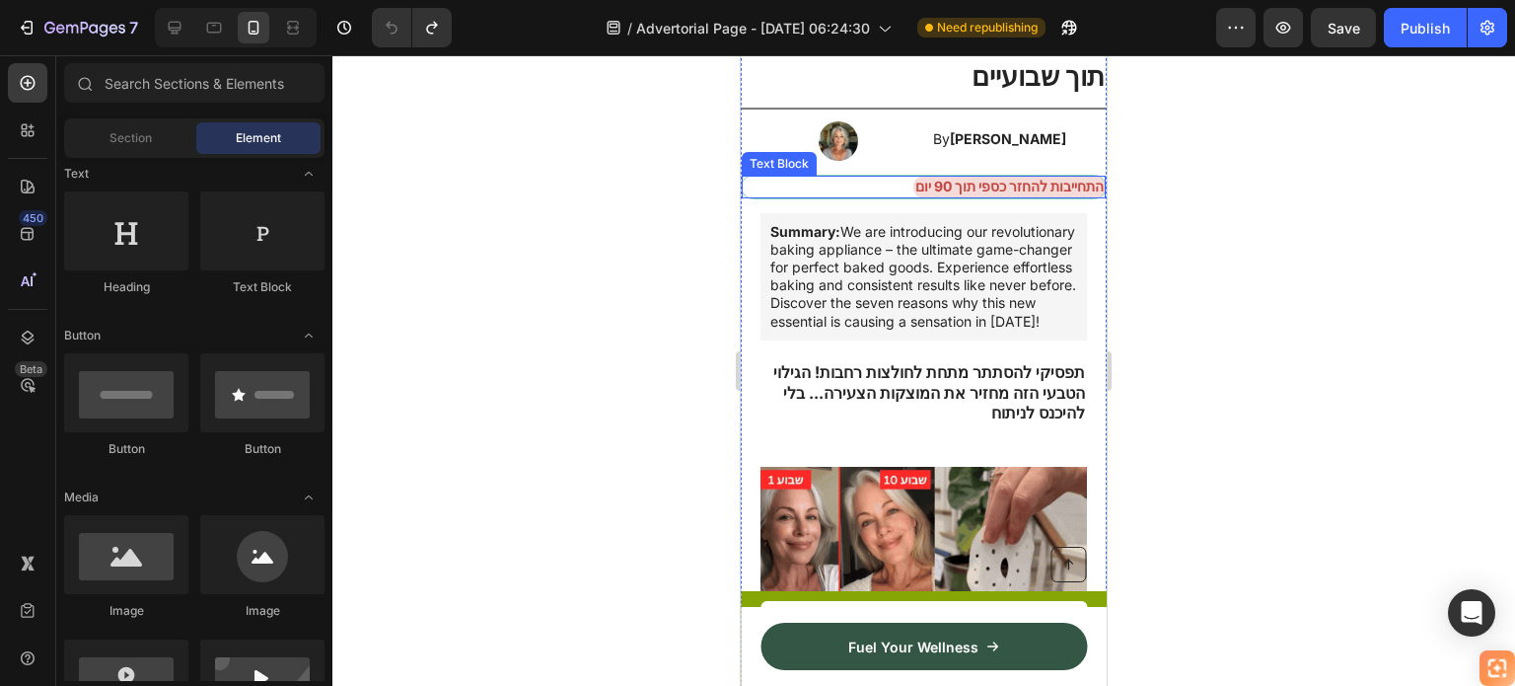
scroll to position [296, 0]
